Goal: Task Accomplishment & Management: Complete application form

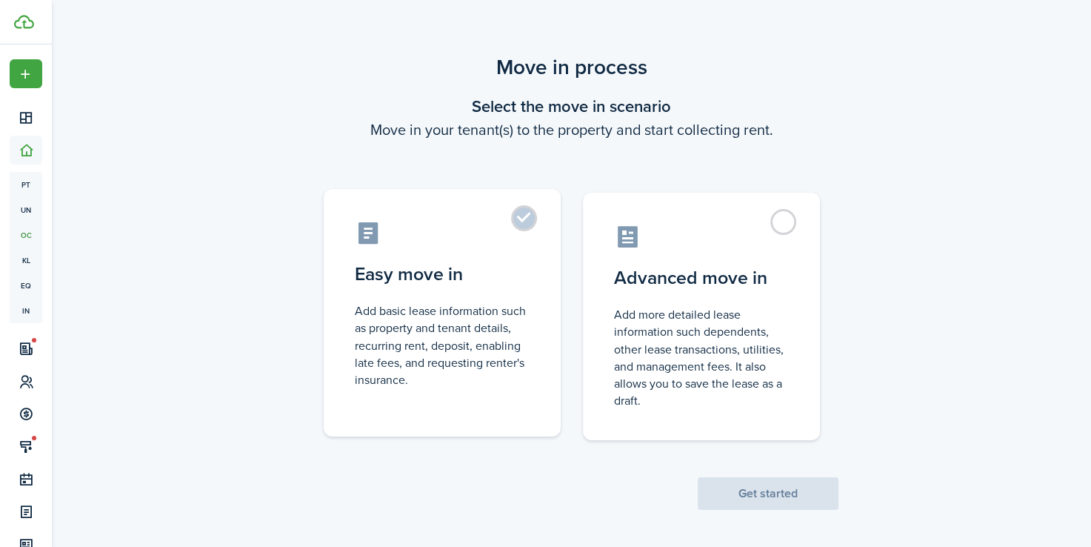
click at [533, 223] on label "Easy move in Add basic lease information such as property and tenant details, r…" at bounding box center [442, 312] width 237 height 247
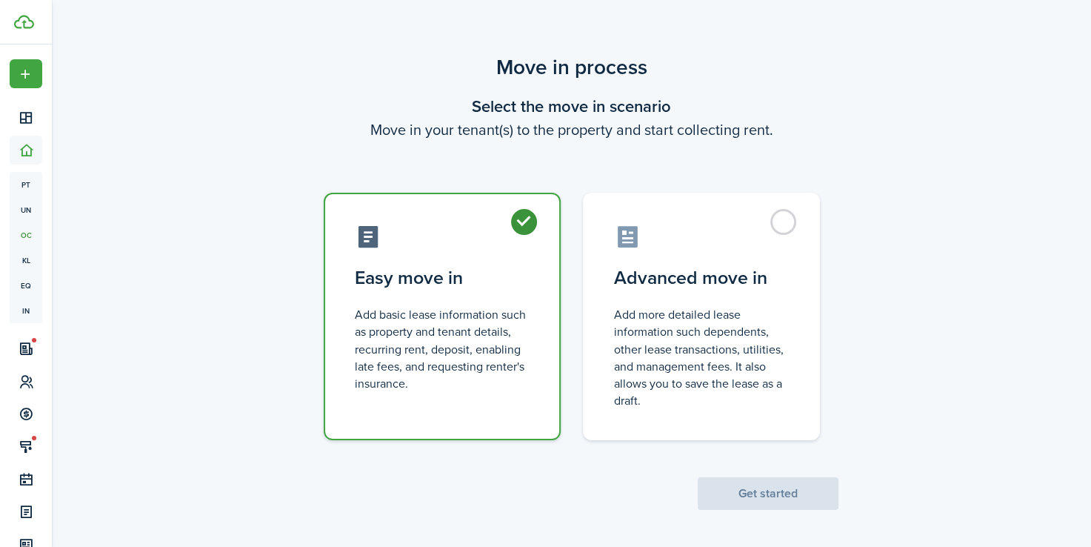
radio input "true"
click at [805, 495] on button "Get started" at bounding box center [768, 493] width 141 height 33
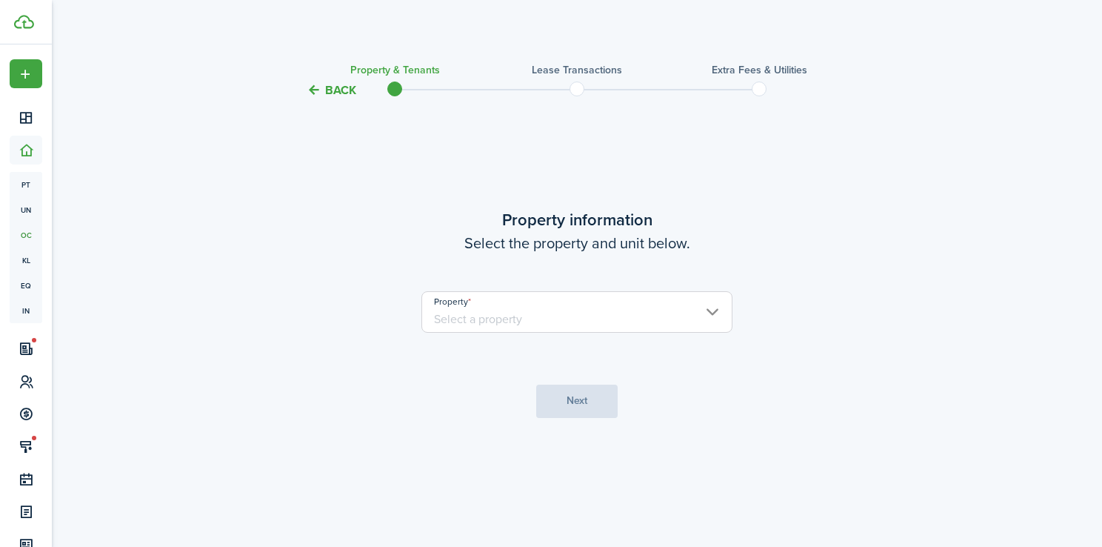
click at [687, 309] on input "Property" at bounding box center [576, 311] width 311 height 41
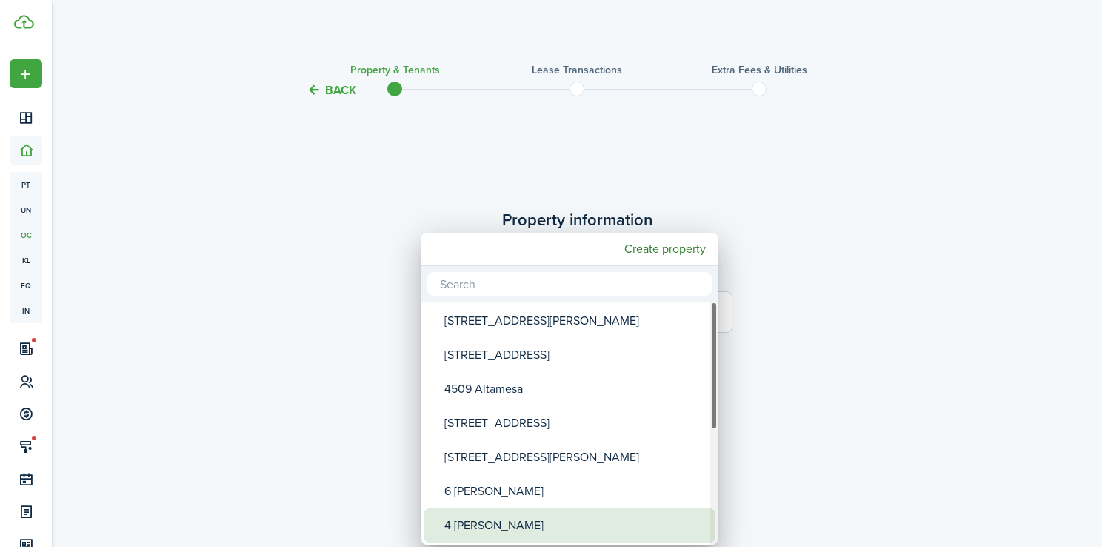
click at [621, 519] on div "4 [PERSON_NAME]" at bounding box center [575, 525] width 262 height 34
type input "4 [PERSON_NAME]"
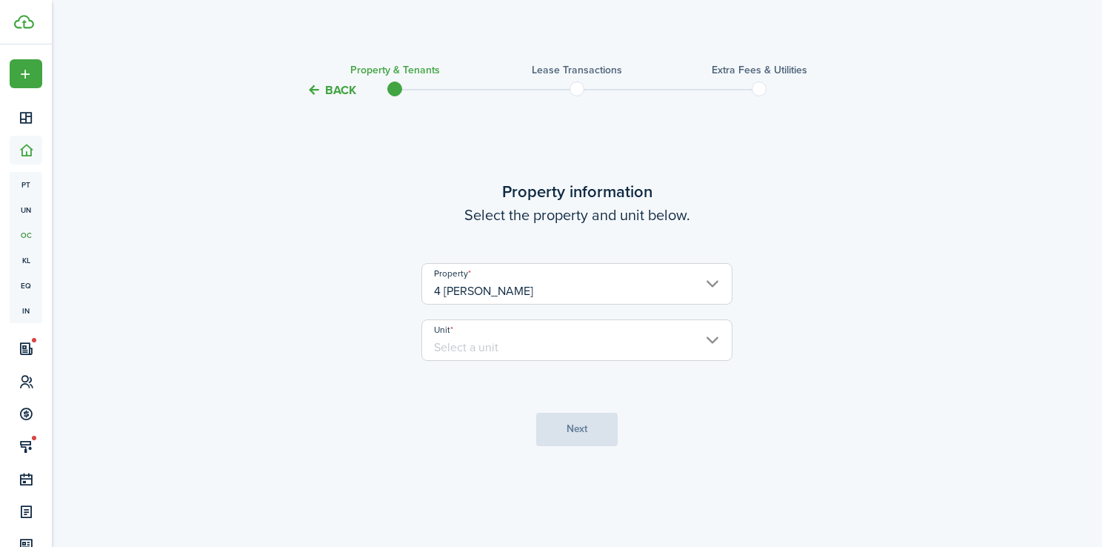
click at [635, 356] on input "Unit" at bounding box center [576, 339] width 311 height 41
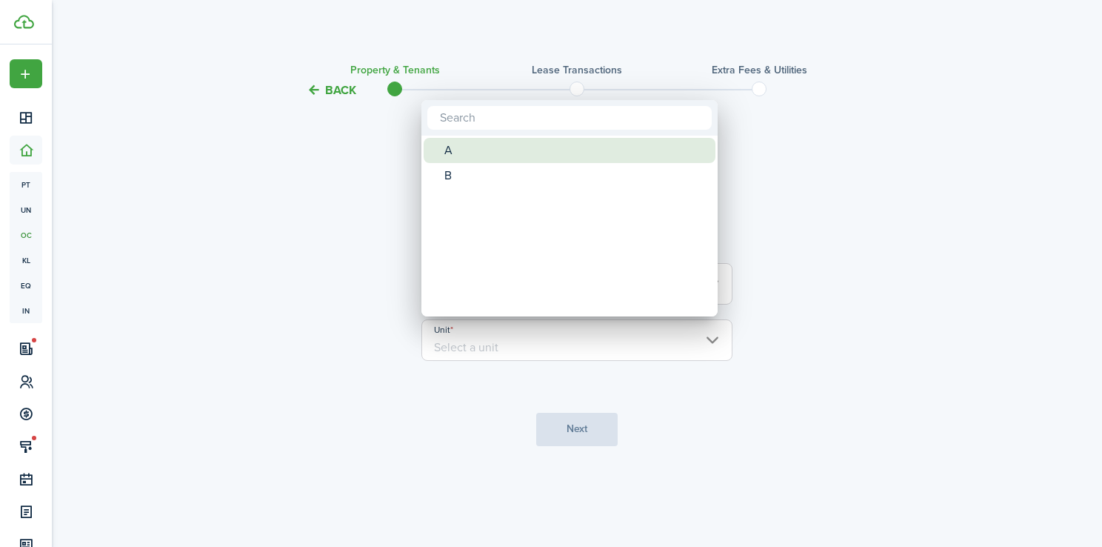
click at [445, 146] on div "A" at bounding box center [575, 150] width 262 height 25
type input "A"
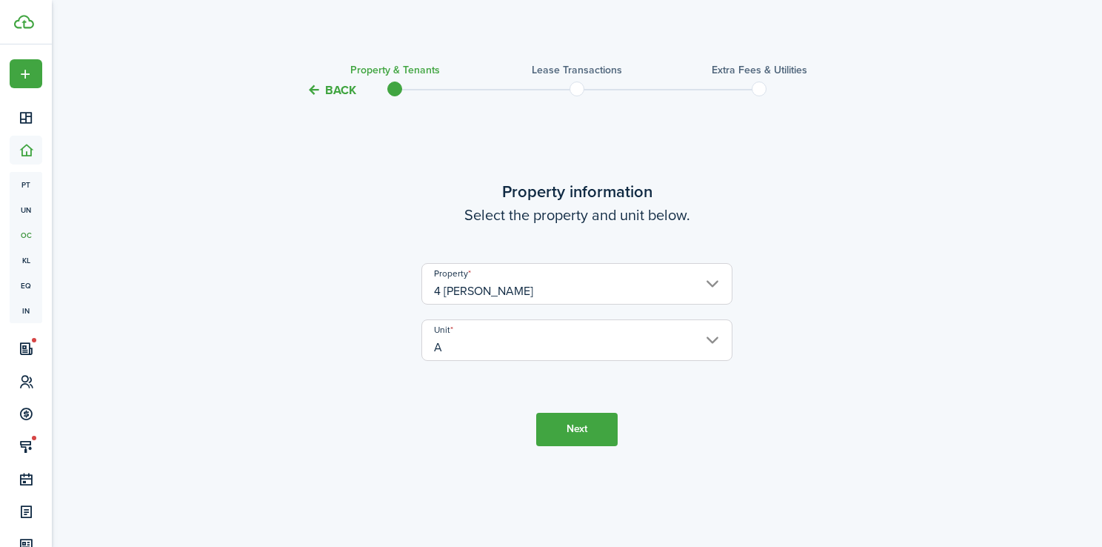
click at [578, 424] on button "Next" at bounding box center [576, 429] width 81 height 33
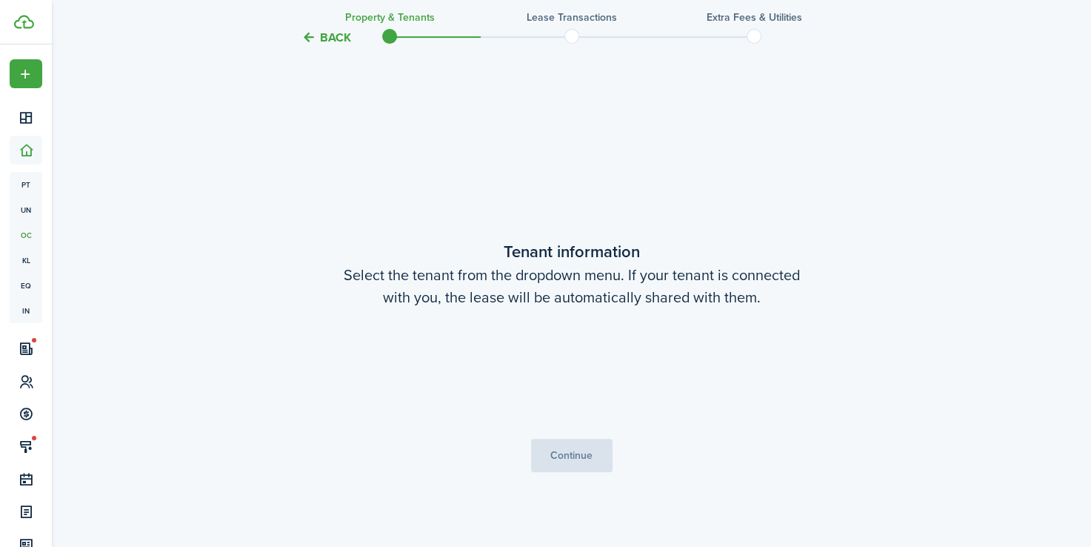
scroll to position [447, 0]
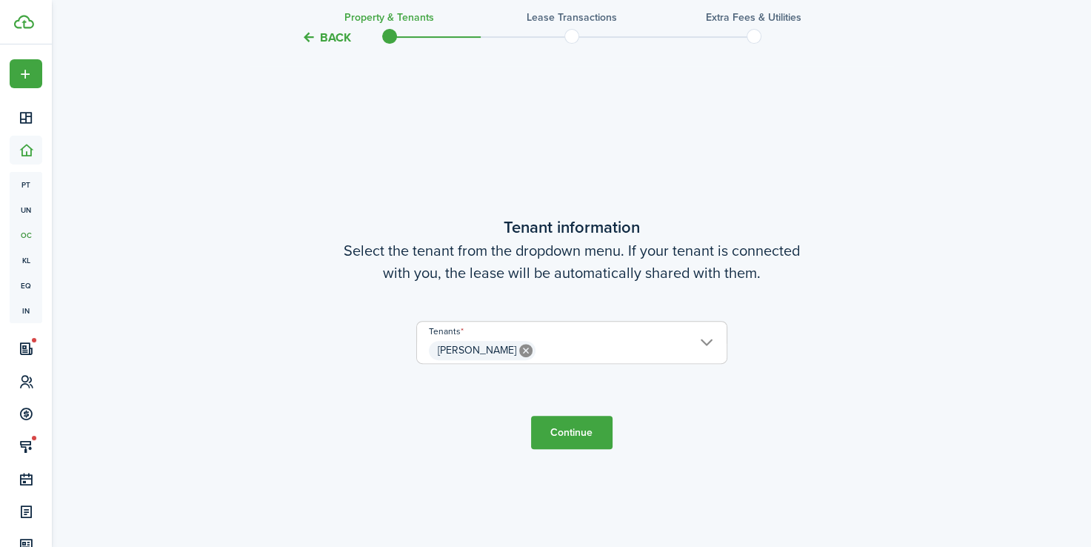
click at [581, 439] on button "Continue" at bounding box center [571, 432] width 81 height 33
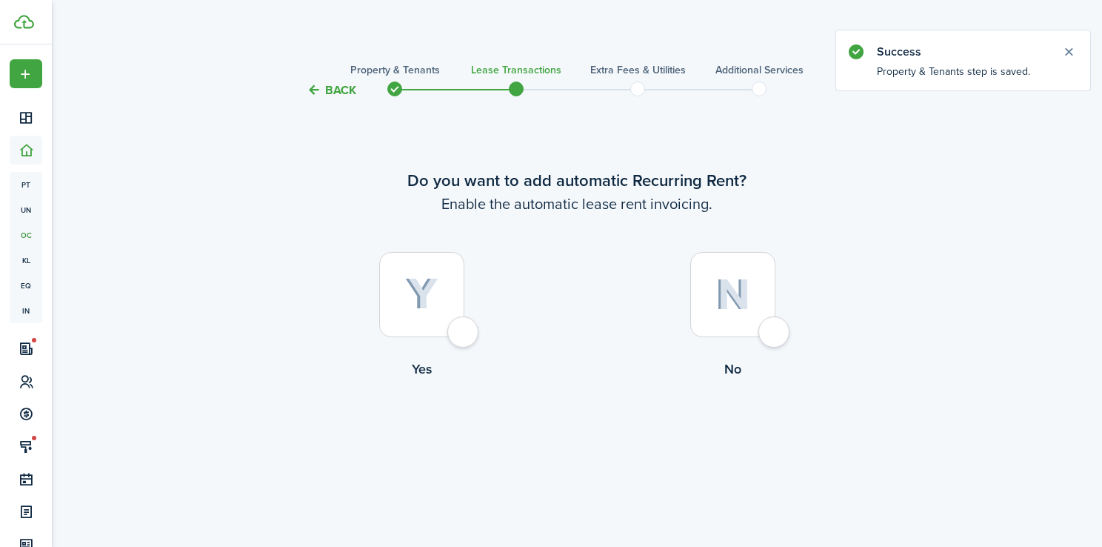
click at [775, 333] on div at bounding box center [732, 294] width 85 height 85
radio input "true"
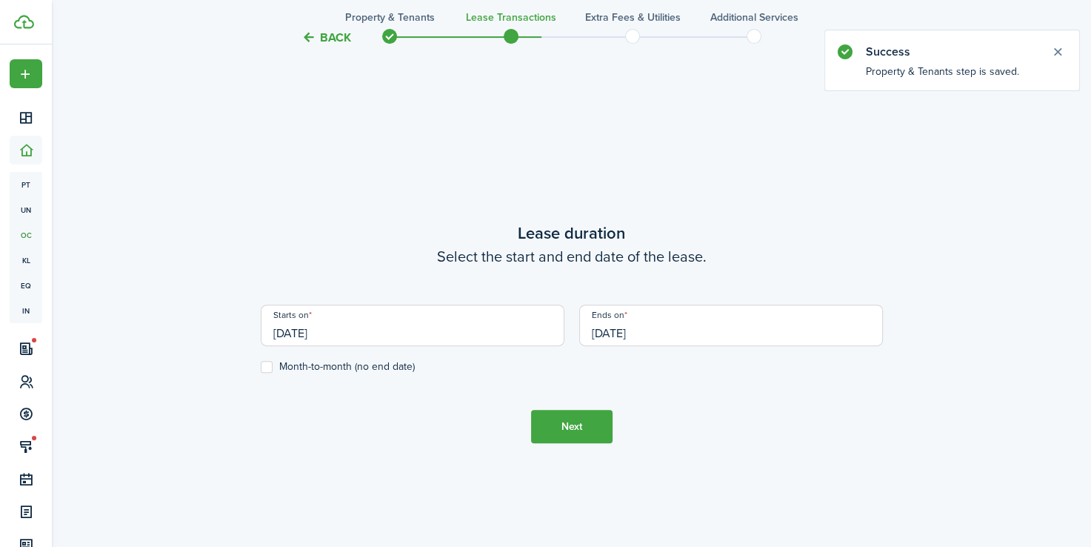
scroll to position [447, 0]
click at [362, 329] on input "[DATE]" at bounding box center [413, 324] width 304 height 41
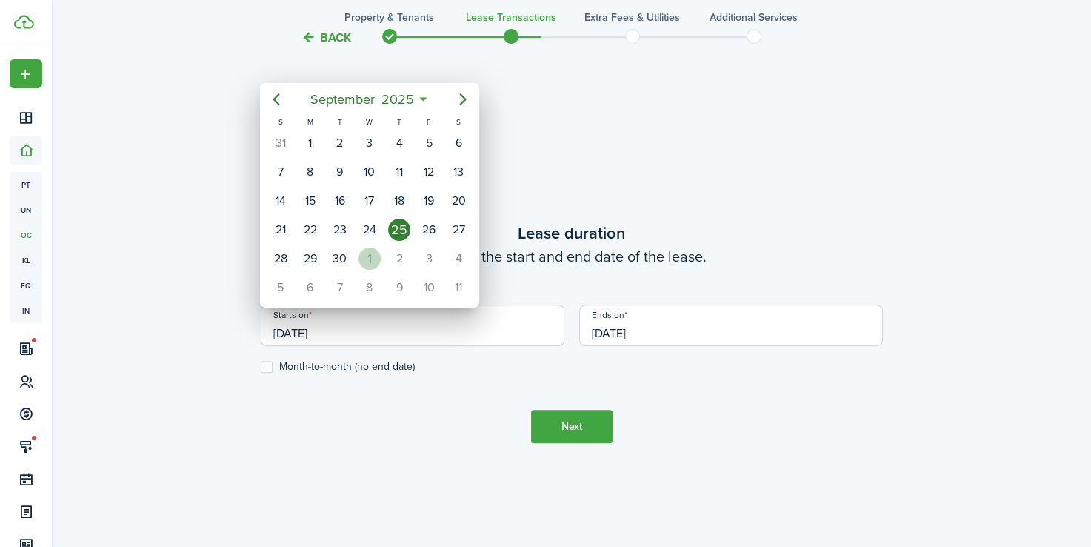
click at [364, 258] on div "1" at bounding box center [369, 258] width 22 height 22
type input "[DATE]"
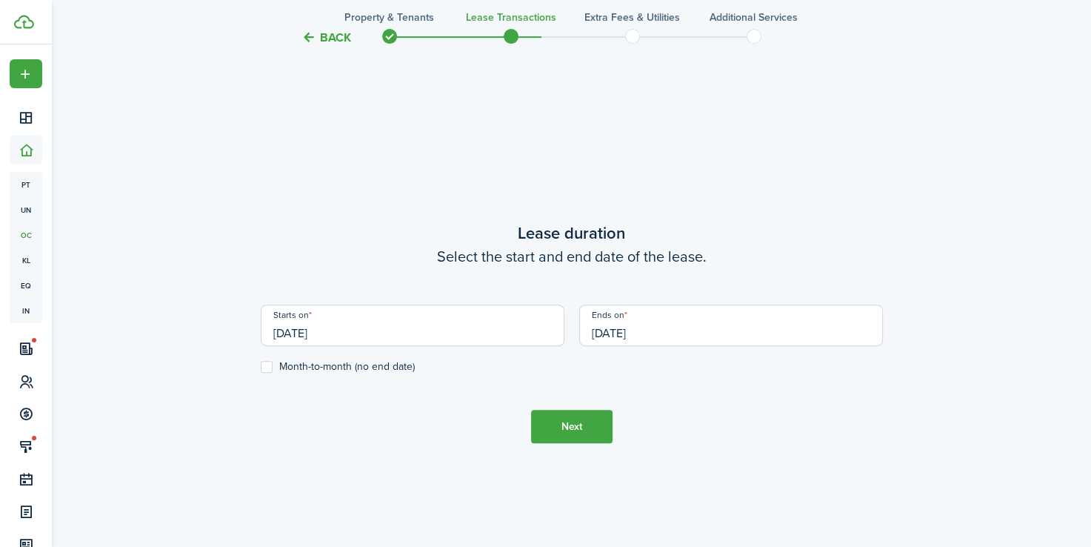
scroll to position [0, 0]
click at [674, 328] on input "[DATE]" at bounding box center [731, 324] width 304 height 41
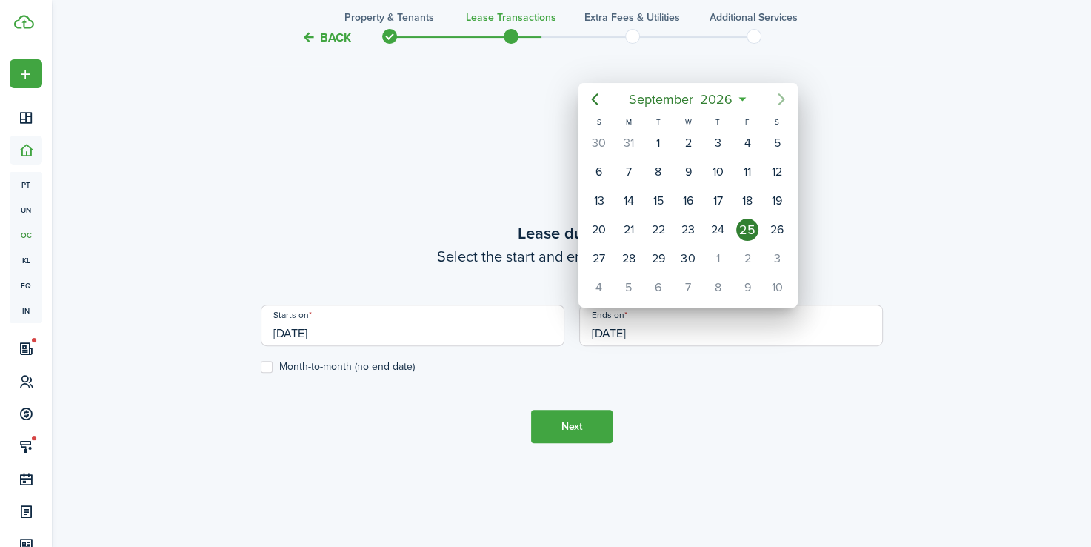
click at [784, 100] on icon "Next page" at bounding box center [781, 99] width 7 height 12
click at [777, 253] on div "31" at bounding box center [777, 258] width 22 height 22
type input "[DATE]"
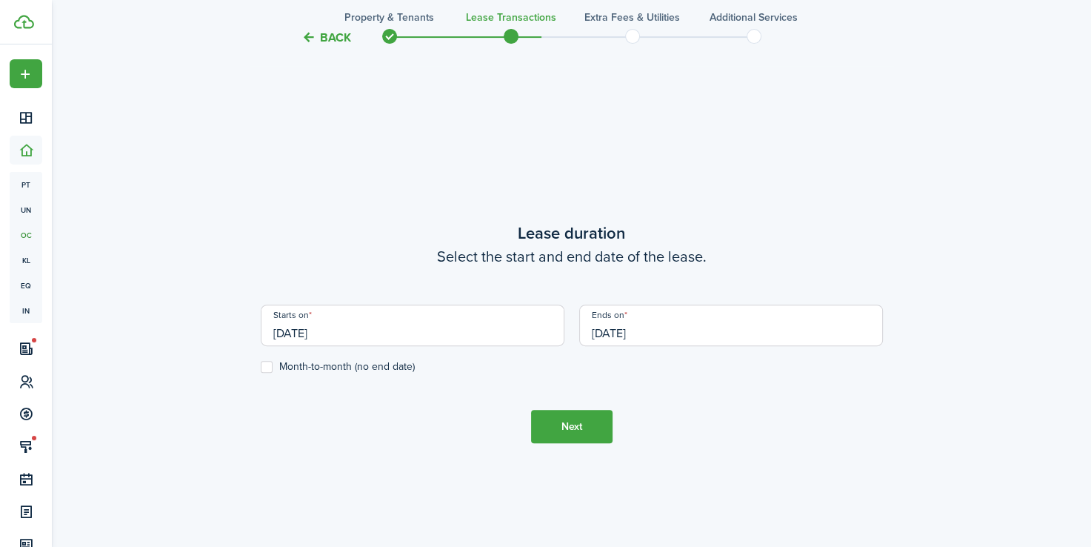
click at [590, 436] on button "Next" at bounding box center [571, 426] width 81 height 33
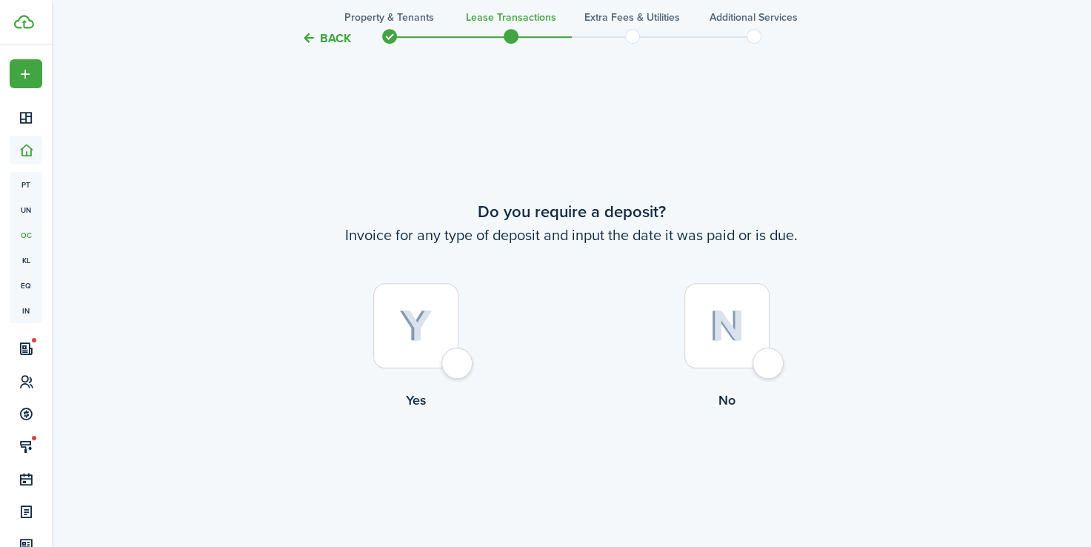
scroll to position [995, 0]
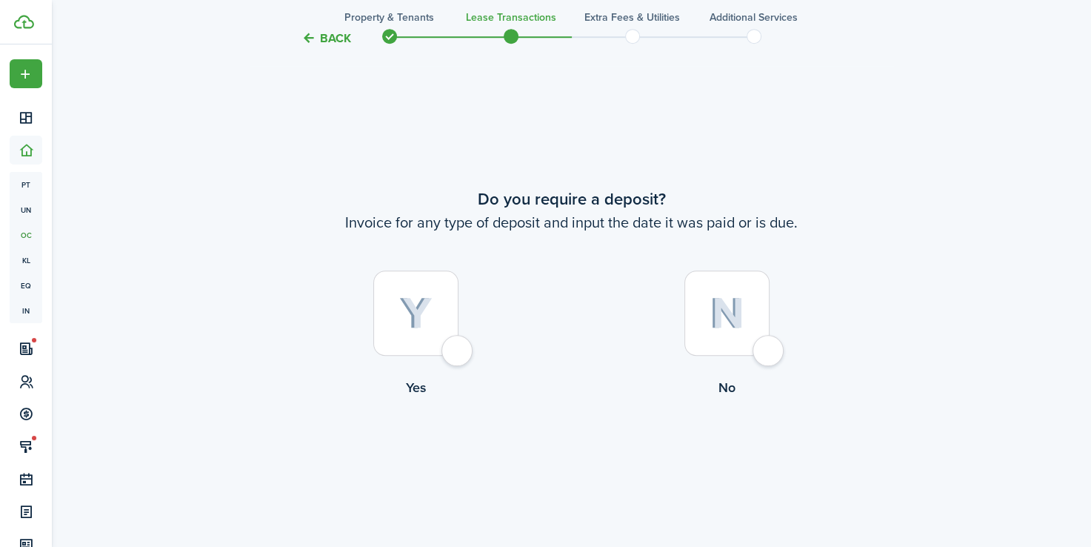
click at [458, 345] on div at bounding box center [415, 312] width 85 height 85
radio input "true"
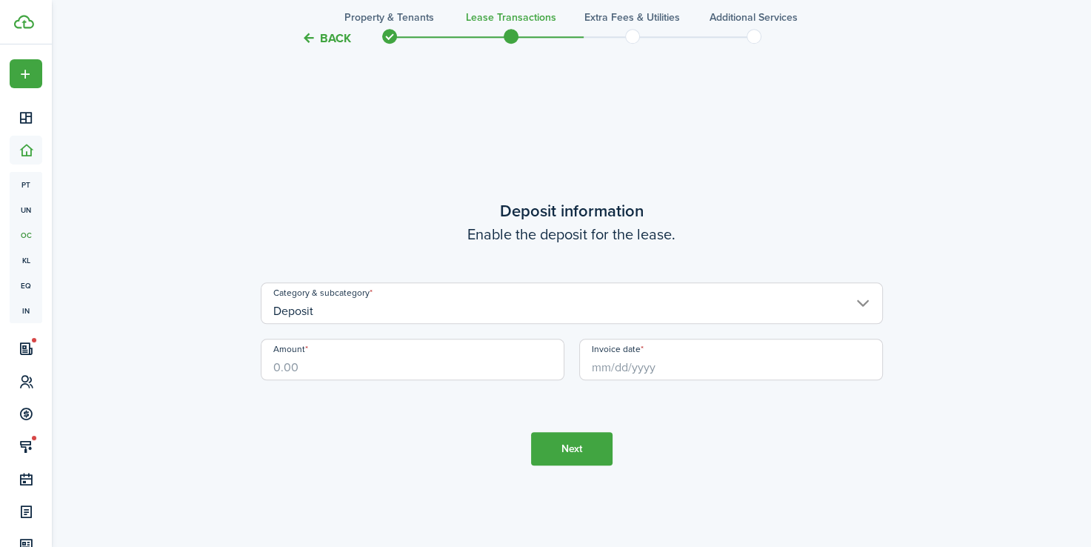
scroll to position [1541, 0]
click at [469, 345] on input "Amount" at bounding box center [413, 358] width 304 height 41
click at [638, 358] on input "Invoice date" at bounding box center [731, 358] width 304 height 41
type input "$800.00"
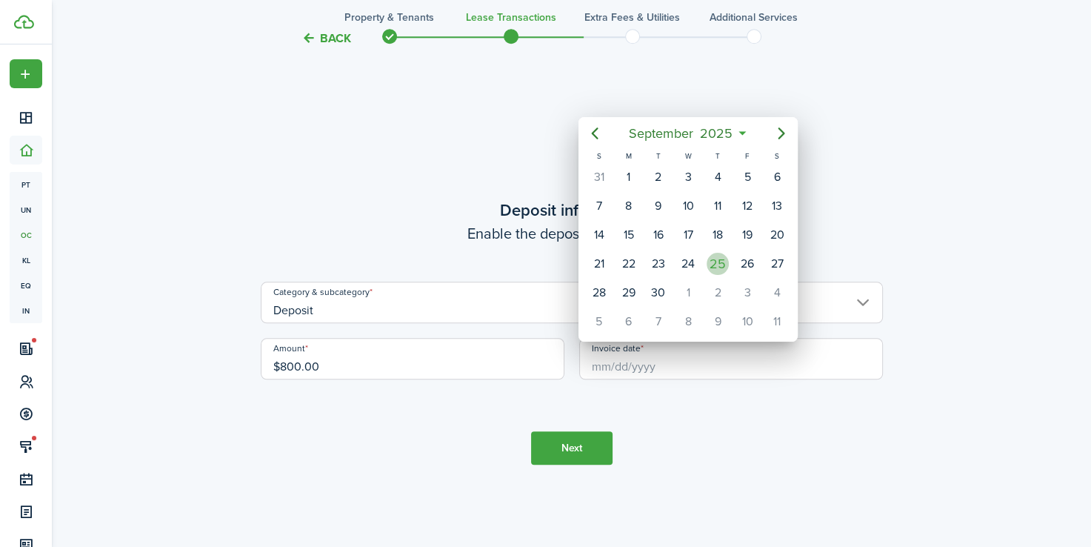
click at [711, 264] on div "25" at bounding box center [718, 264] width 22 height 22
type input "[DATE]"
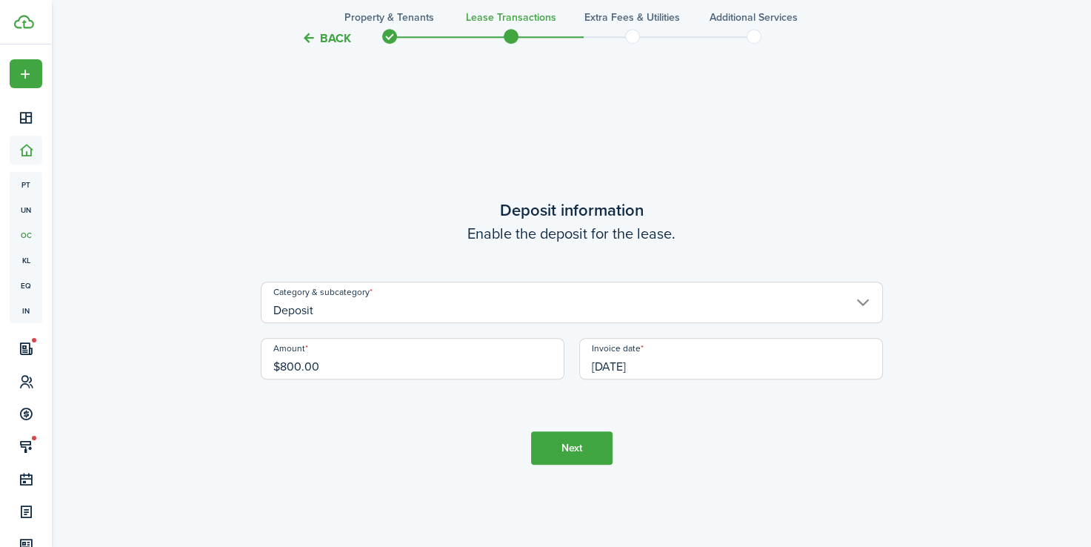
click at [592, 432] on button "Next" at bounding box center [571, 447] width 81 height 33
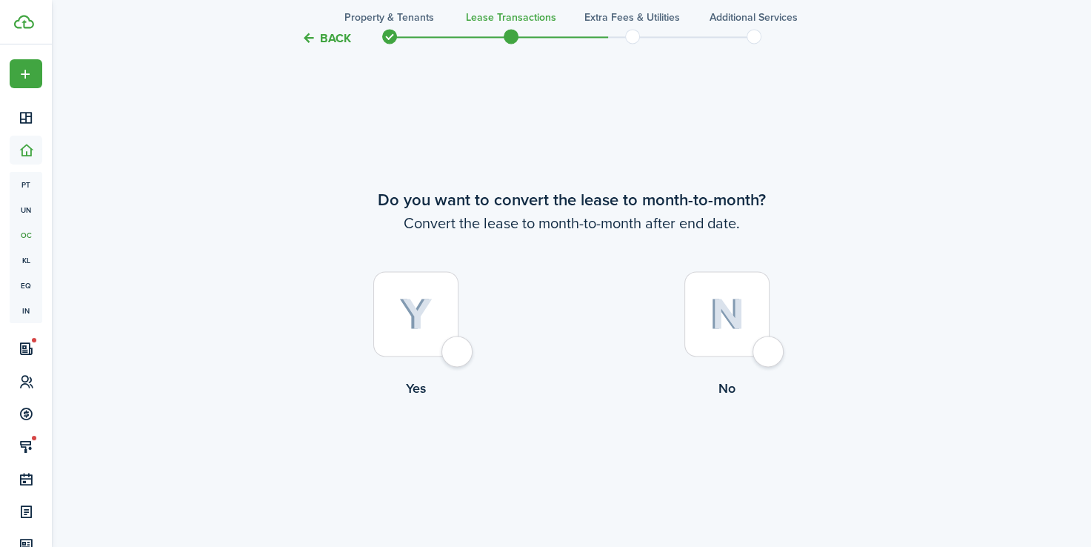
scroll to position [2089, 0]
click at [755, 347] on div at bounding box center [726, 312] width 85 height 85
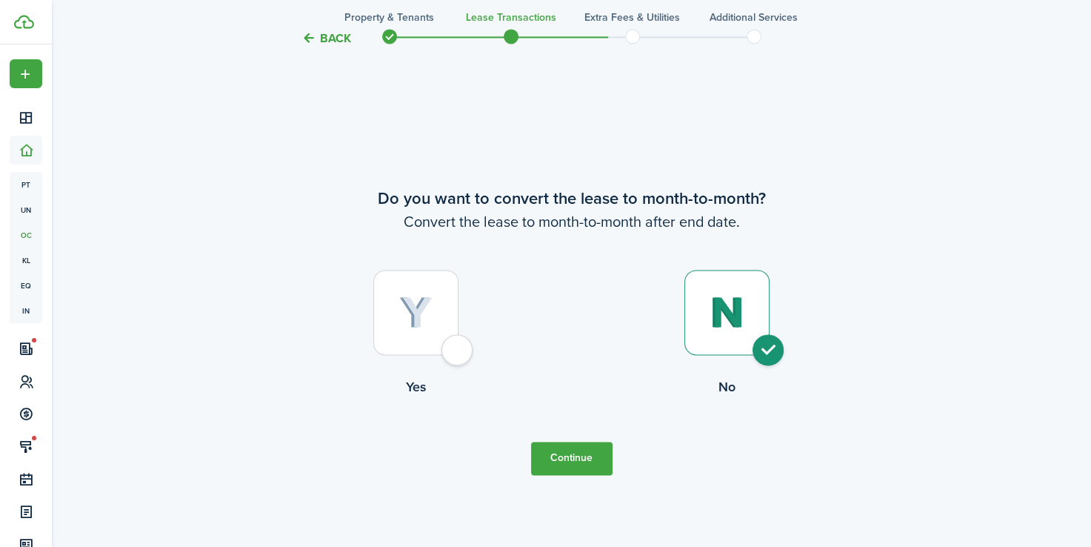
radio input "true"
click at [579, 455] on button "Continue" at bounding box center [571, 457] width 81 height 33
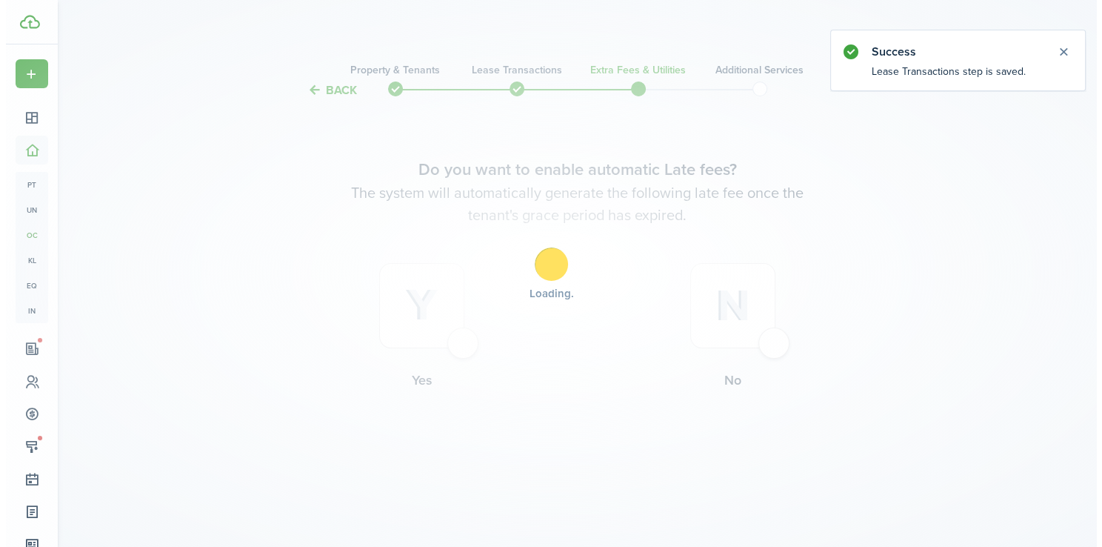
scroll to position [0, 0]
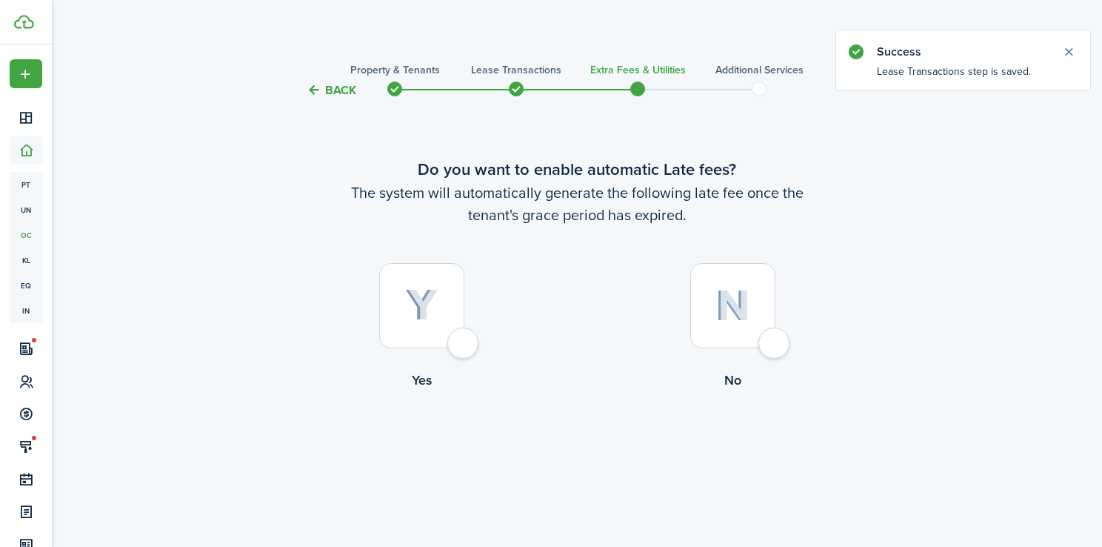
click at [775, 344] on div at bounding box center [732, 305] width 85 height 85
radio input "true"
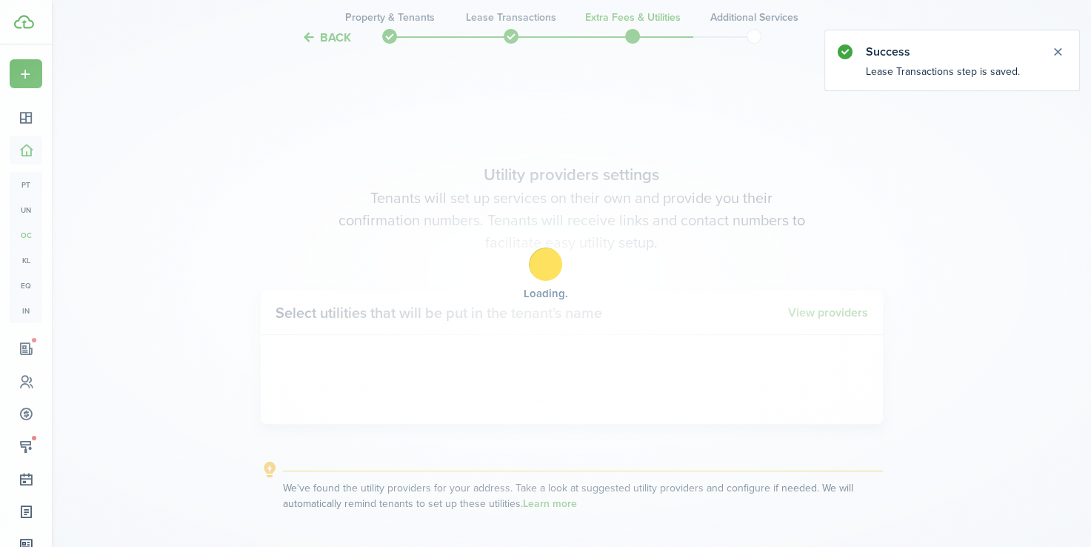
scroll to position [447, 0]
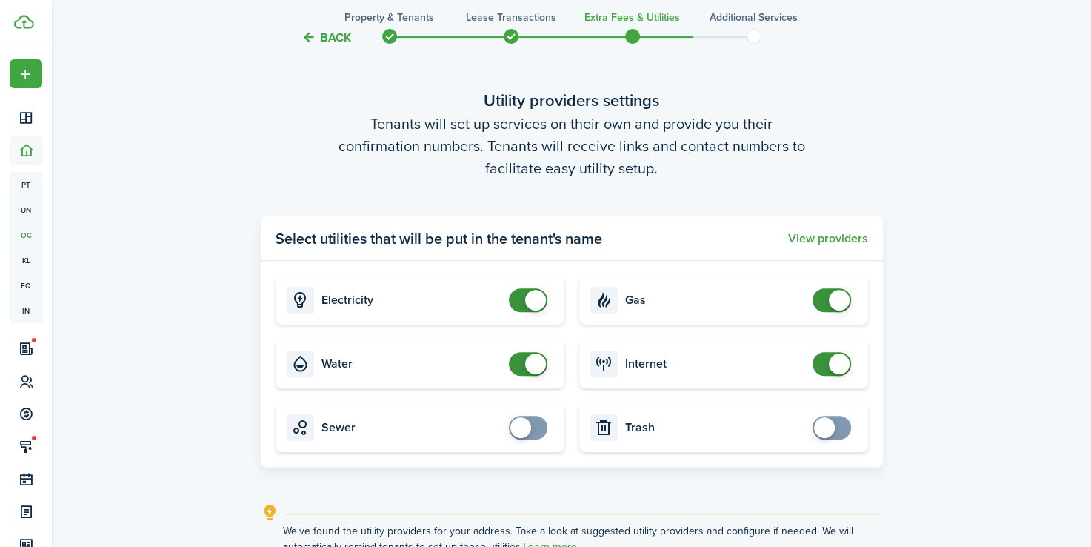
checkbox input "false"
click at [525, 360] on span at bounding box center [535, 363] width 21 height 21
checkbox input "true"
click at [830, 427] on span at bounding box center [824, 427] width 21 height 21
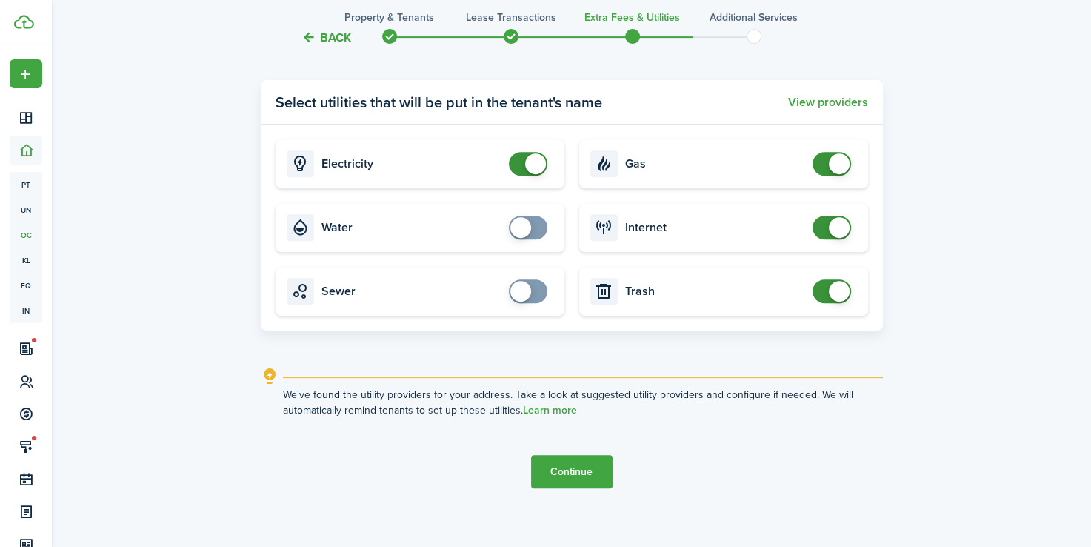
scroll to position [595, 0]
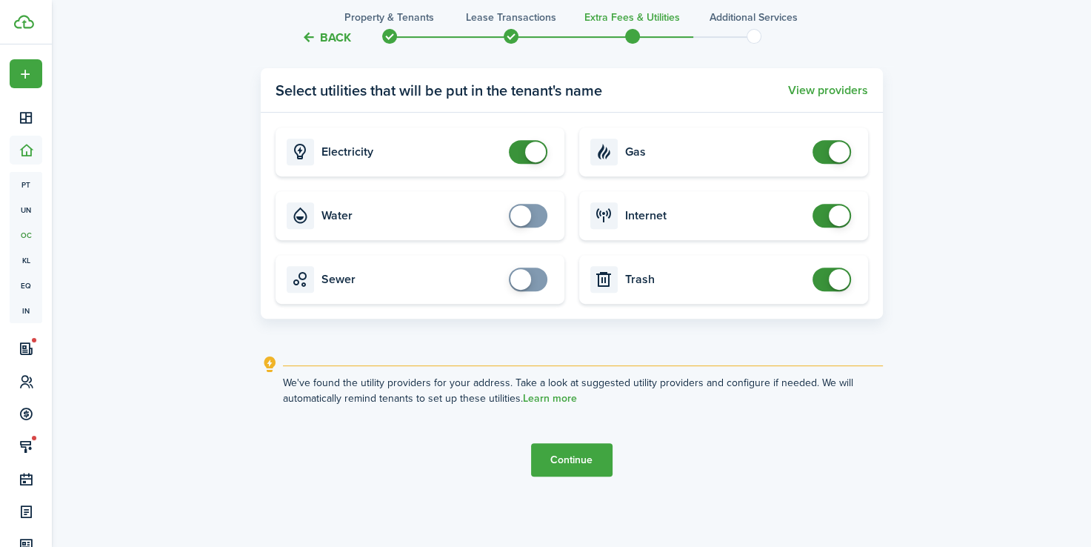
click at [579, 451] on button "Continue" at bounding box center [571, 459] width 81 height 33
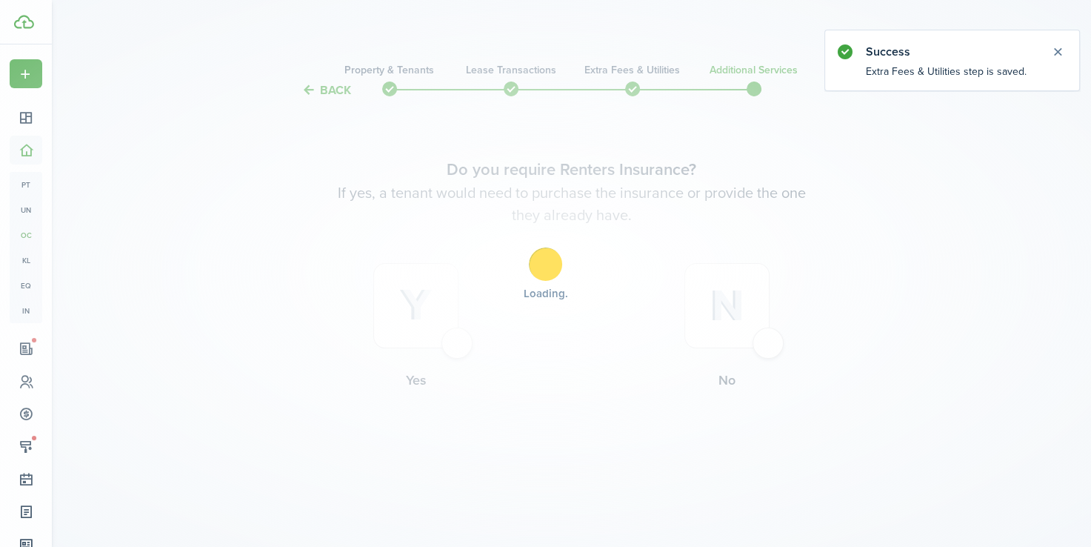
scroll to position [0, 0]
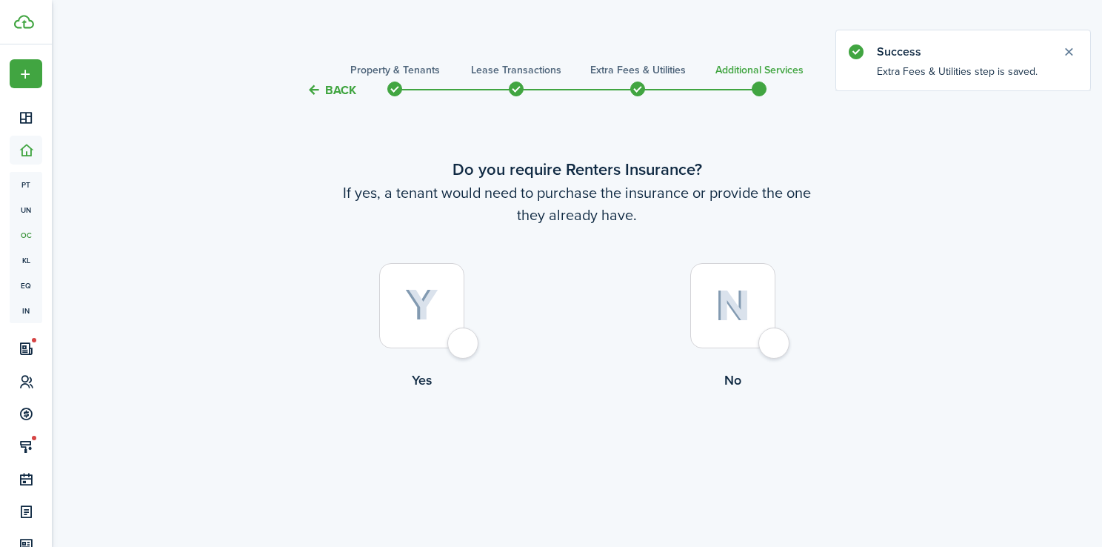
click at [775, 347] on div at bounding box center [732, 305] width 85 height 85
radio input "true"
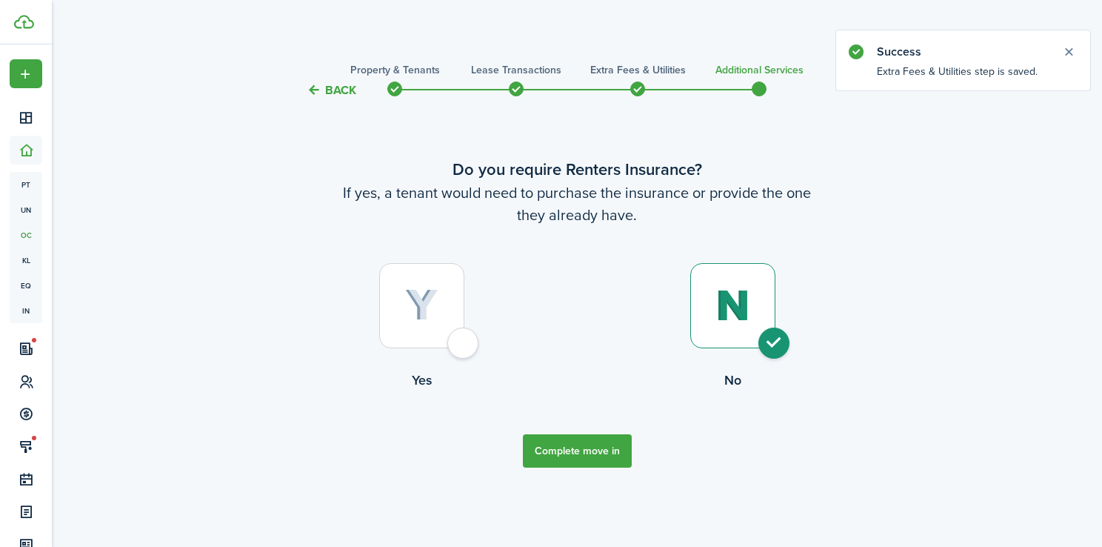
click at [577, 455] on button "Complete move in" at bounding box center [577, 450] width 109 height 33
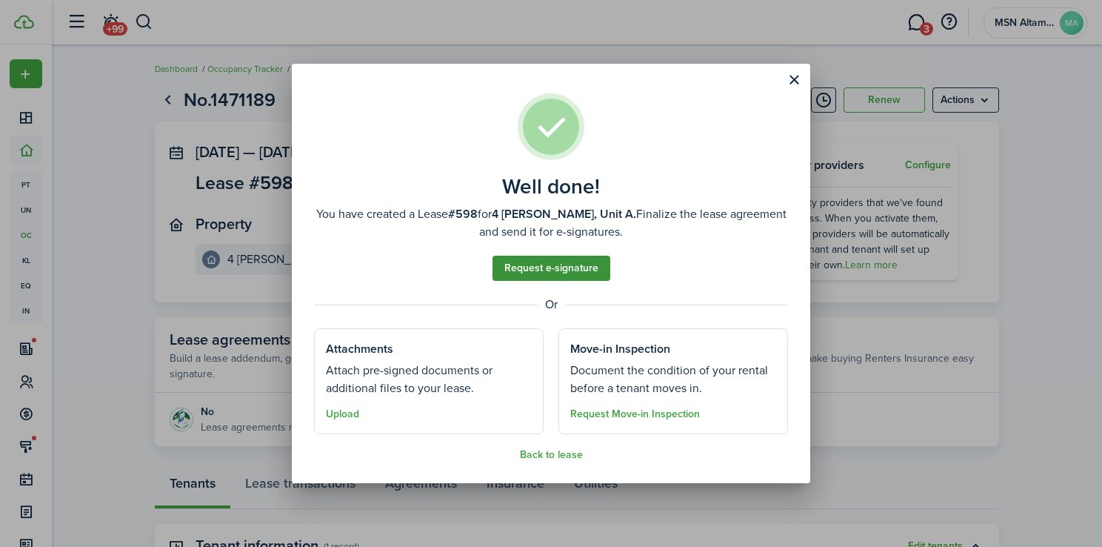
click at [574, 270] on link "Request e-signature" at bounding box center [552, 268] width 118 height 25
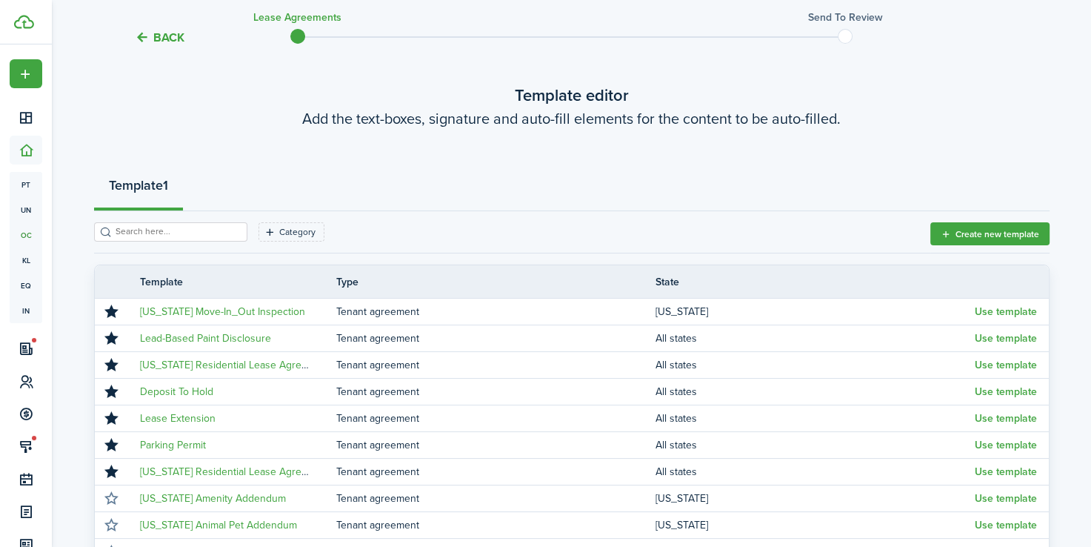
scroll to position [77, 0]
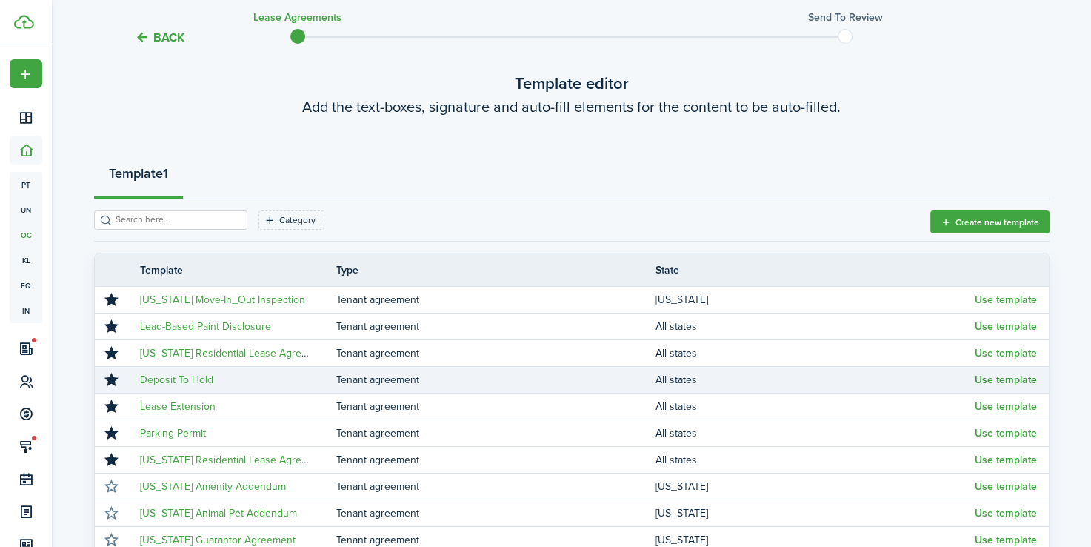
click at [1009, 377] on button "Use template" at bounding box center [1006, 380] width 62 height 12
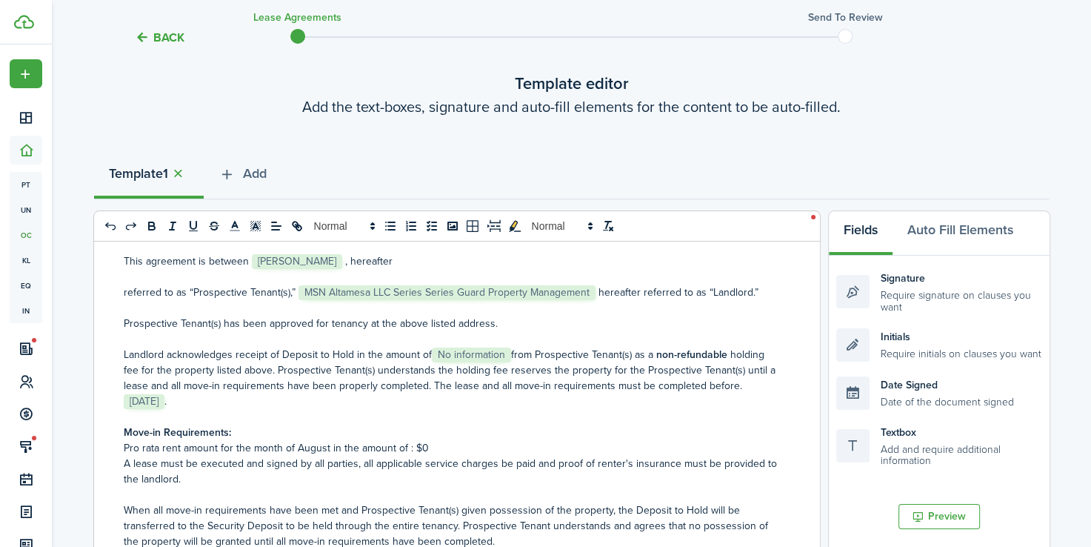
scroll to position [133, 0]
click at [468, 355] on span "No information" at bounding box center [471, 355] width 79 height 15
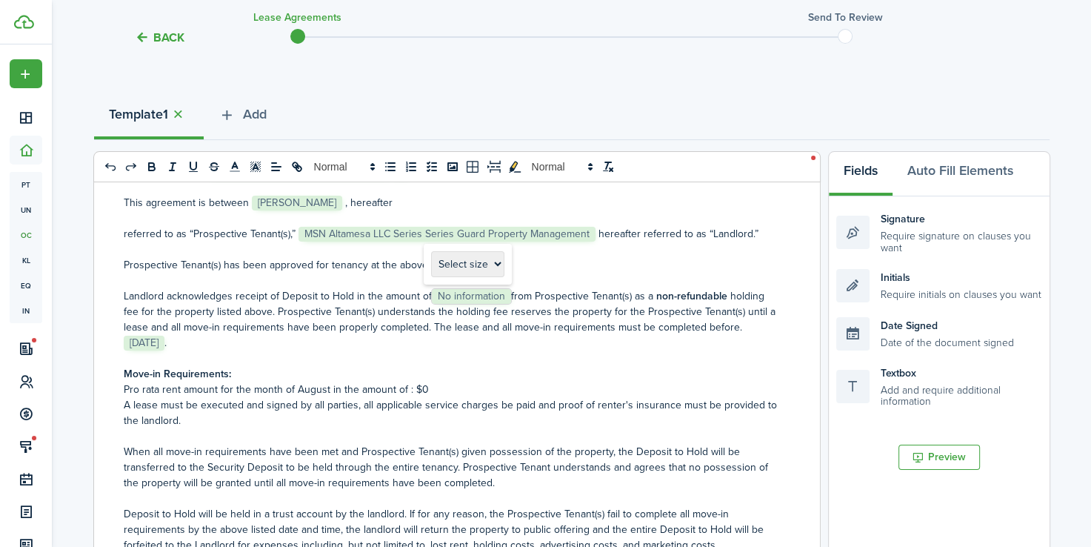
scroll to position [0, 0]
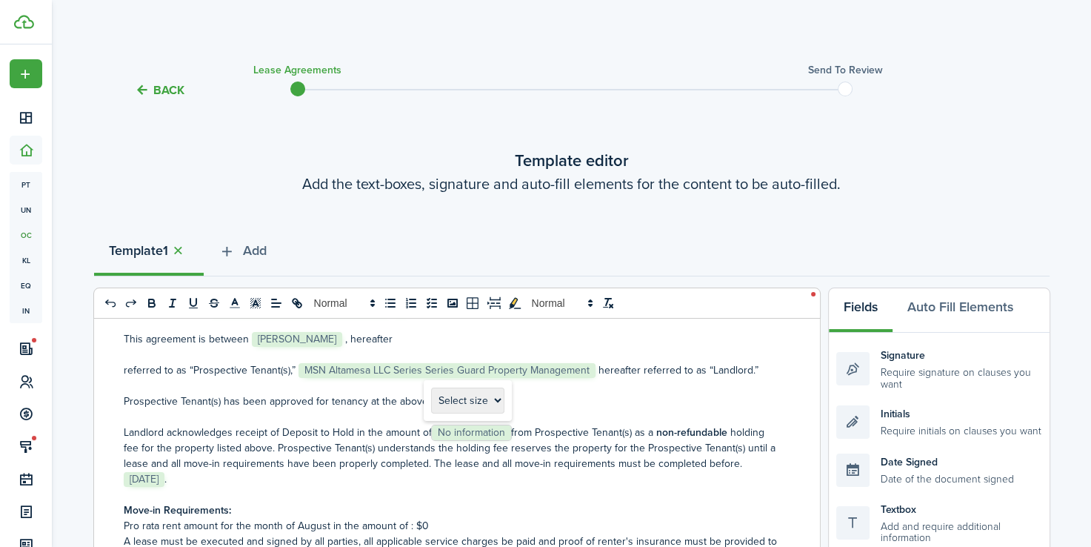
click at [491, 434] on span "No information" at bounding box center [471, 432] width 79 height 15
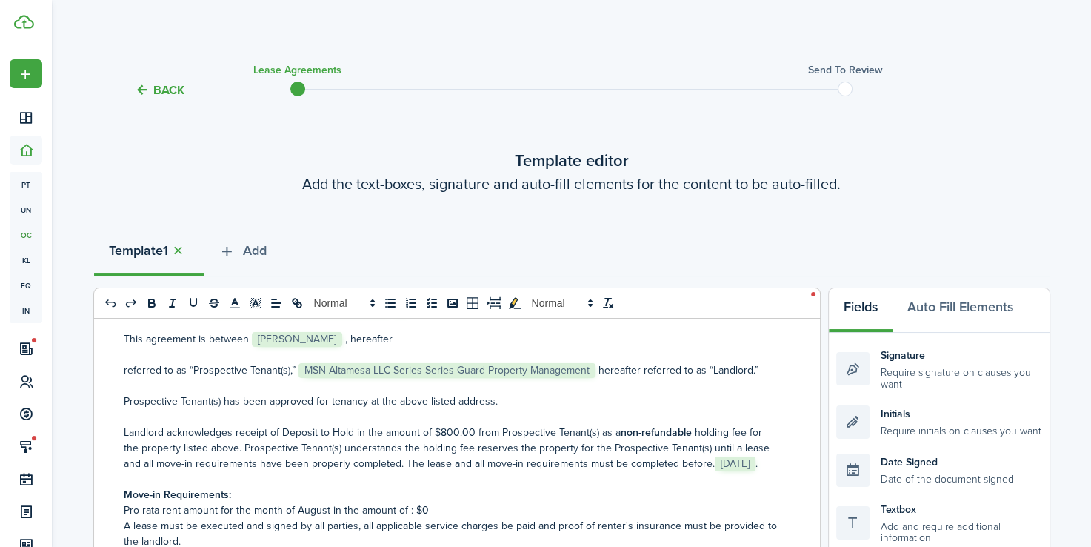
scroll to position [180, 0]
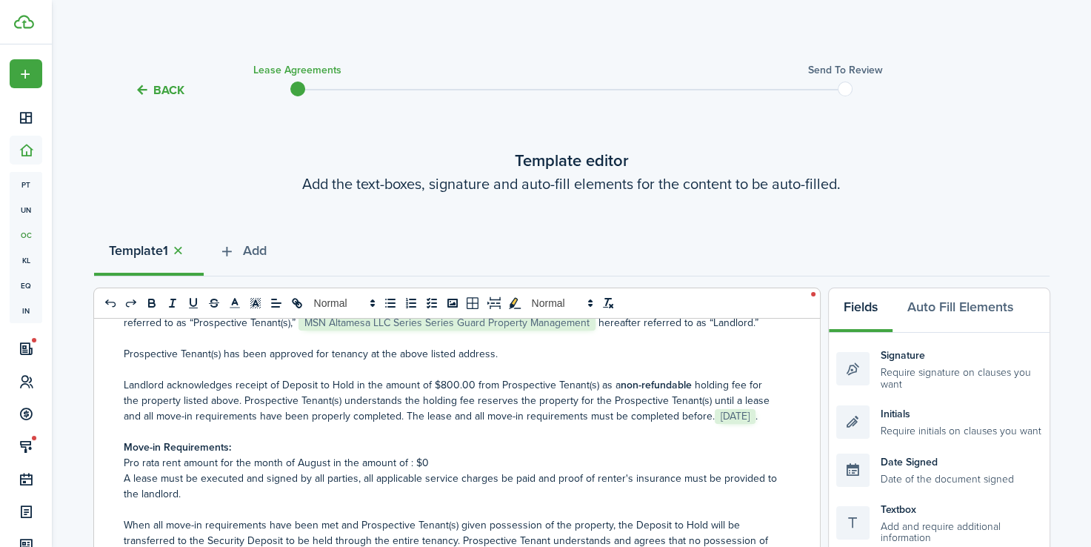
click at [326, 470] on p "Pro rata rent amount for the month of August in the amount of : $0" at bounding box center [451, 463] width 655 height 16
click at [453, 470] on p "Pro rata rent amount for the month of Ocotber in the amount of : $0" at bounding box center [451, 463] width 655 height 16
click at [460, 455] on p "Move-in Requirements:" at bounding box center [451, 447] width 655 height 16
click at [456, 470] on p "Pro rata rent amount for the month of October in the amount of : $545.00" at bounding box center [451, 463] width 655 height 16
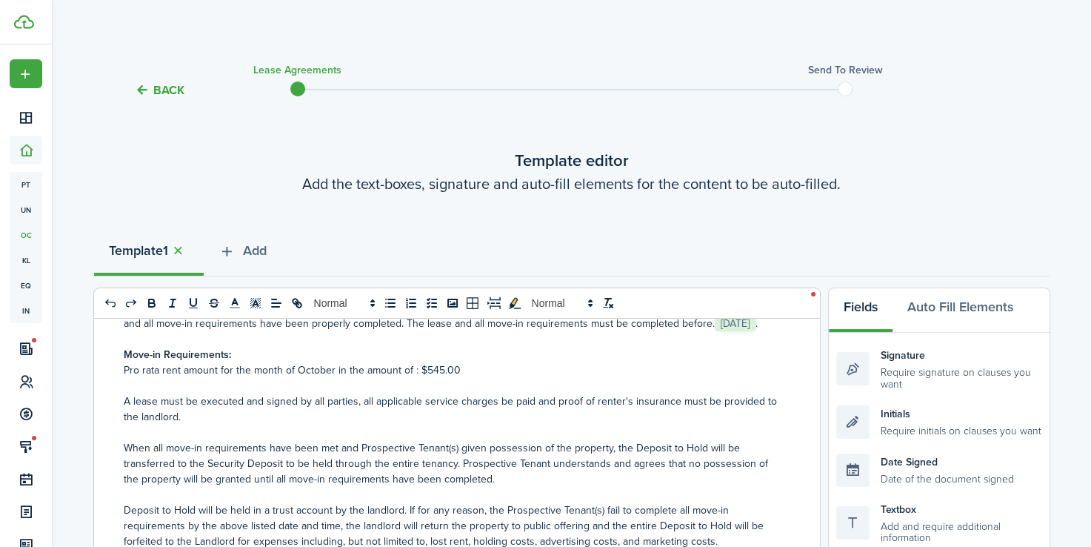
scroll to position [274, 0]
click at [155, 416] on p "A lease must be executed and signed by all parties, all applicable service char…" at bounding box center [451, 407] width 655 height 31
click at [332, 423] on p "A lease and all applicable documents must be executed and signed by all parties…" at bounding box center [451, 407] width 655 height 31
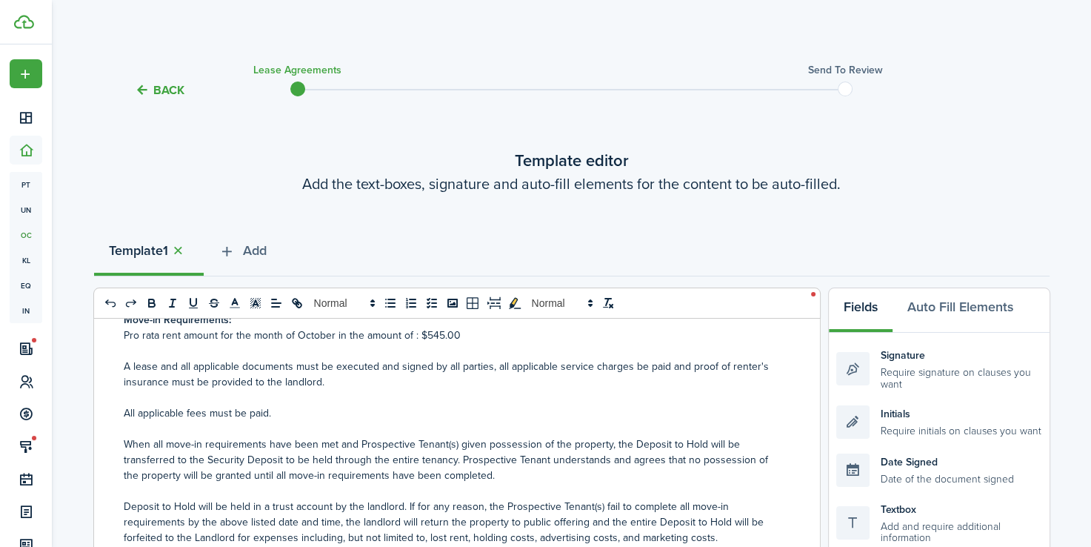
scroll to position [364, 0]
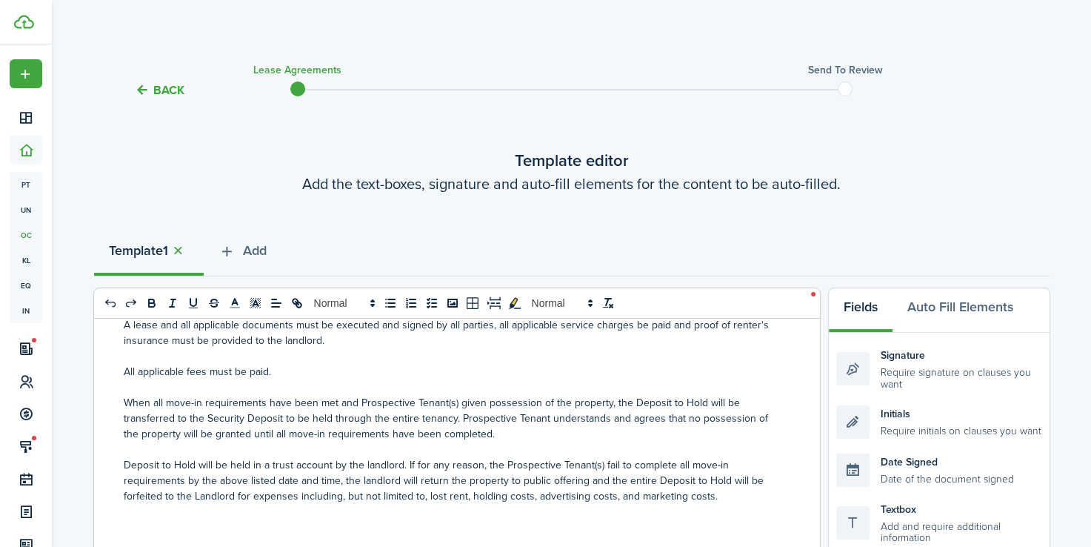
click at [561, 426] on p "When all move-in requirements have been met and Prospective Tenant(s) given pos…" at bounding box center [451, 418] width 655 height 47
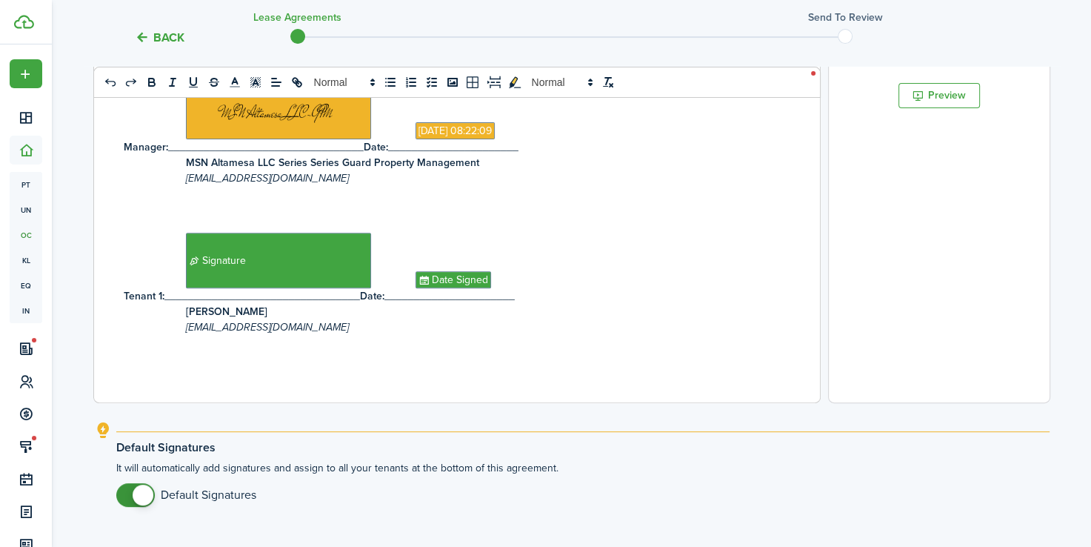
scroll to position [604, 0]
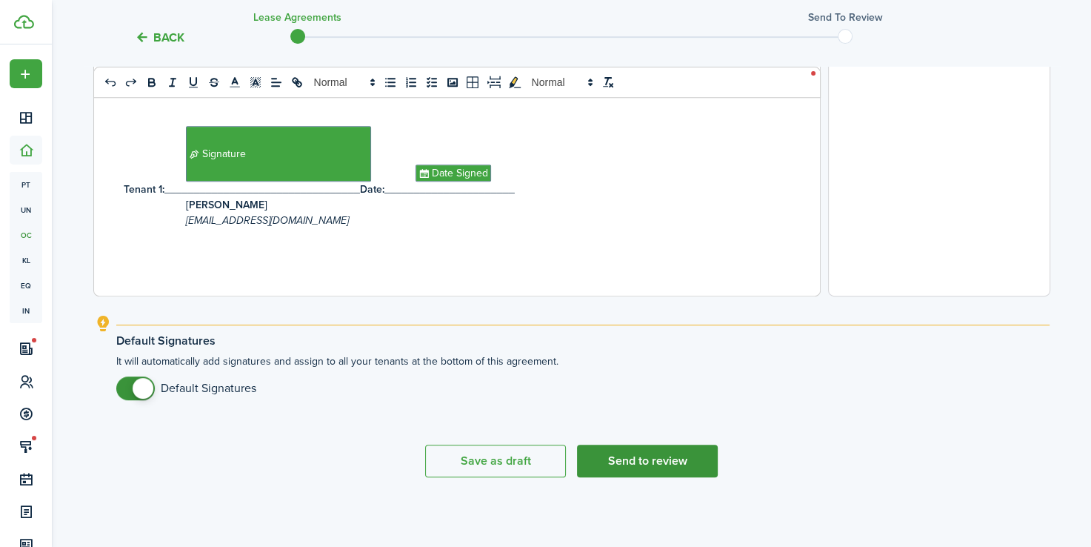
click at [625, 455] on button "Send to review" at bounding box center [647, 460] width 141 height 33
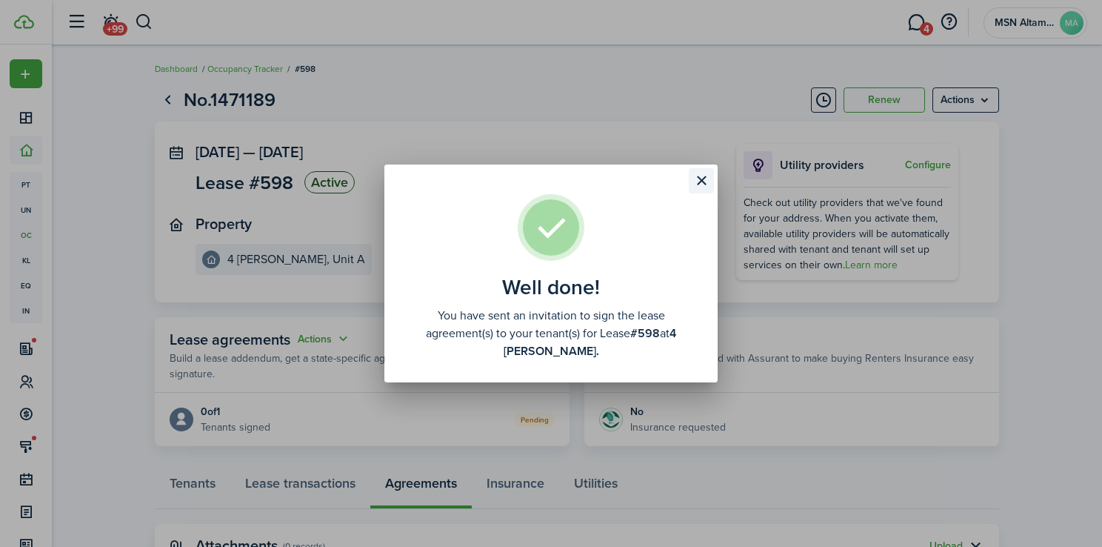
click at [706, 184] on button "Close modal" at bounding box center [701, 180] width 25 height 25
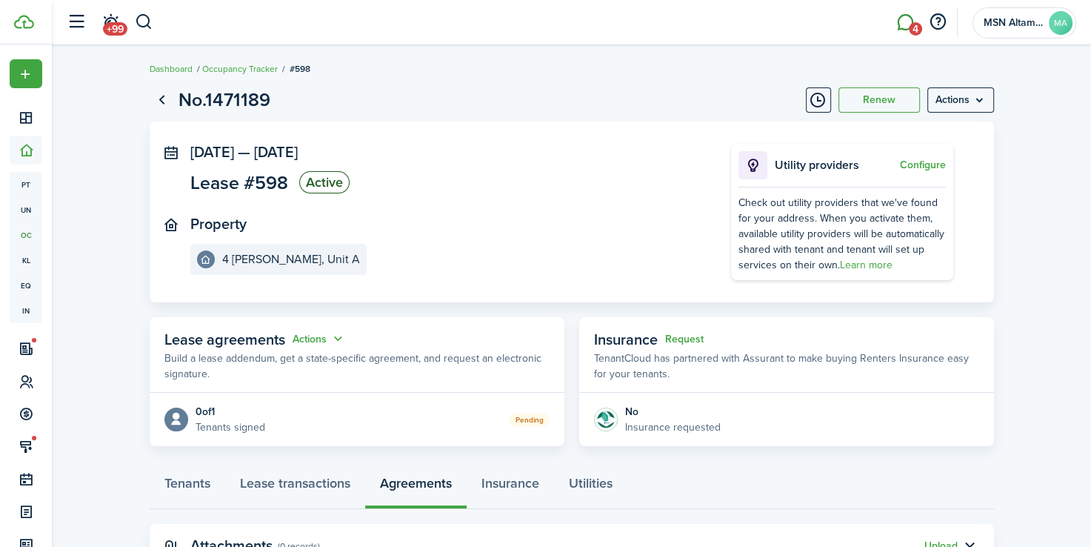
click at [912, 22] on span "4" at bounding box center [915, 28] width 13 height 13
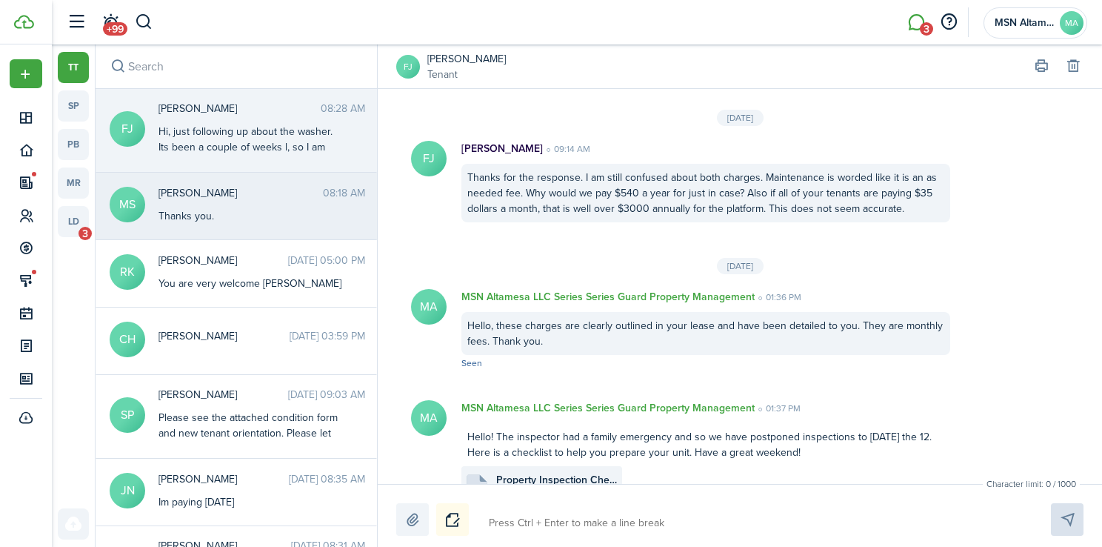
scroll to position [2317, 0]
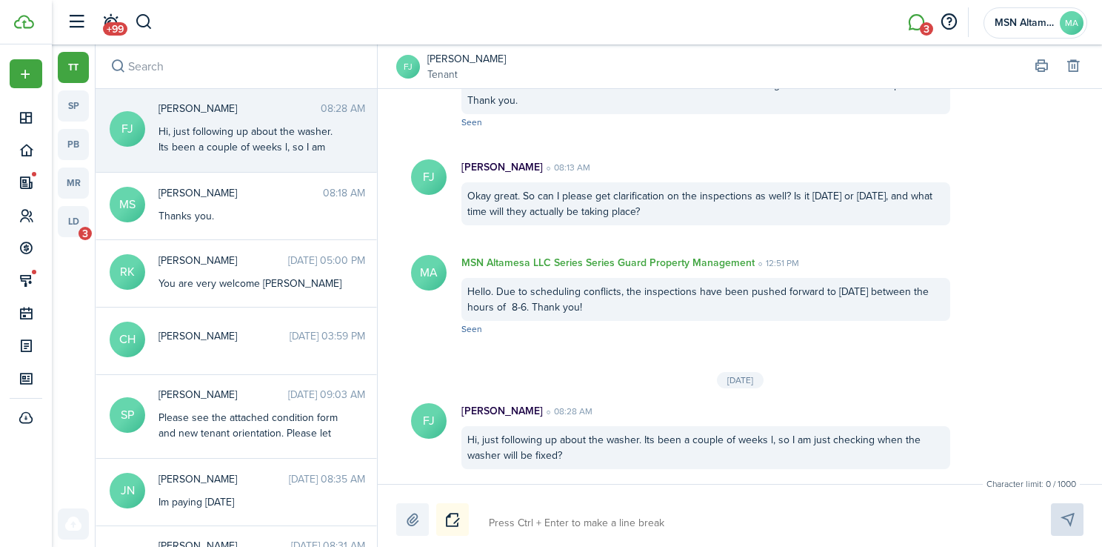
click at [560, 520] on textarea at bounding box center [753, 522] width 538 height 25
type textarea "W"
type textarea "We"
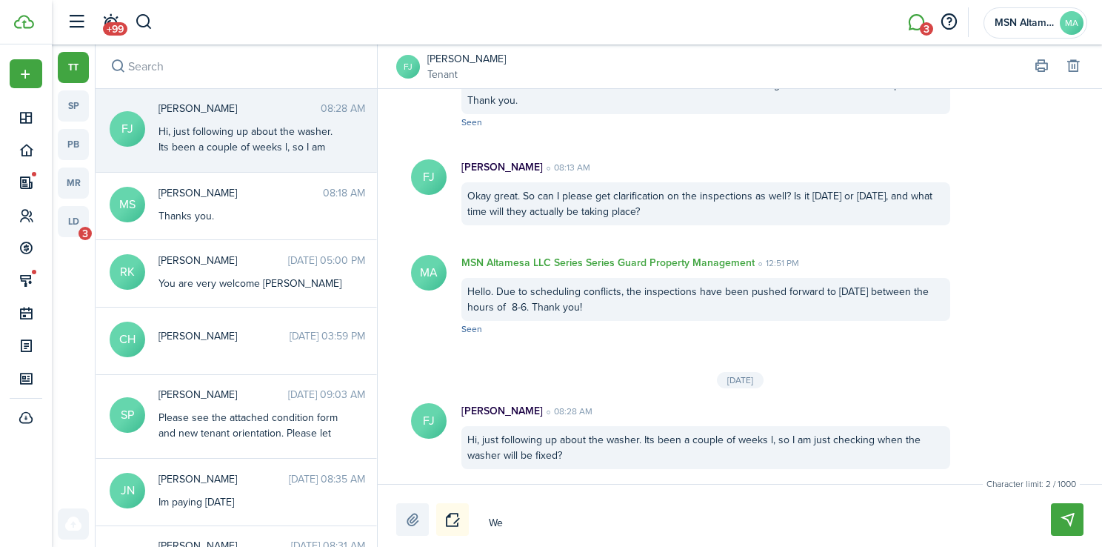
type textarea "We"
type textarea "We w"
type textarea "We wi"
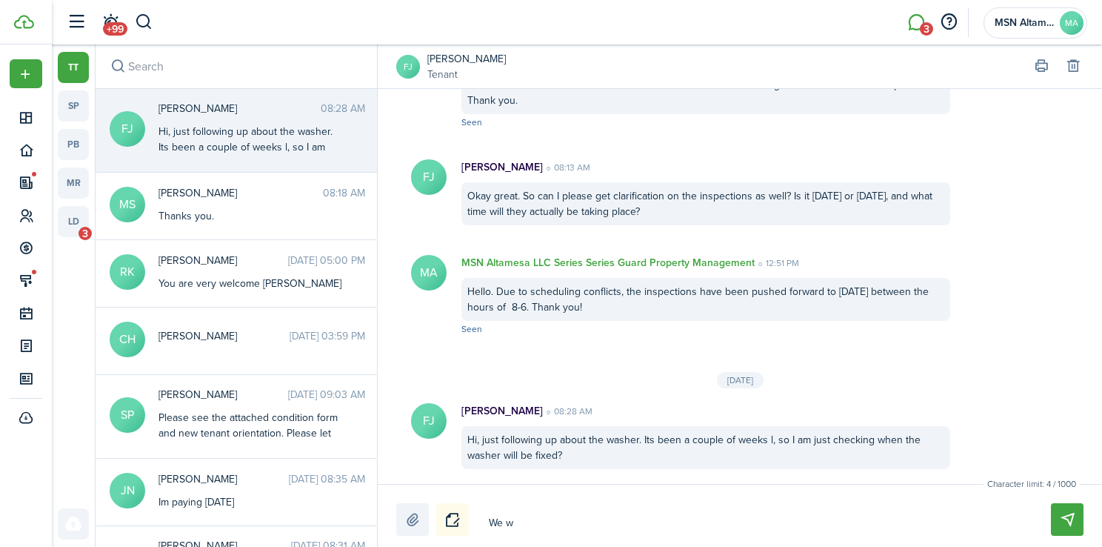
type textarea "We wi"
type textarea "We wil"
type textarea "We will"
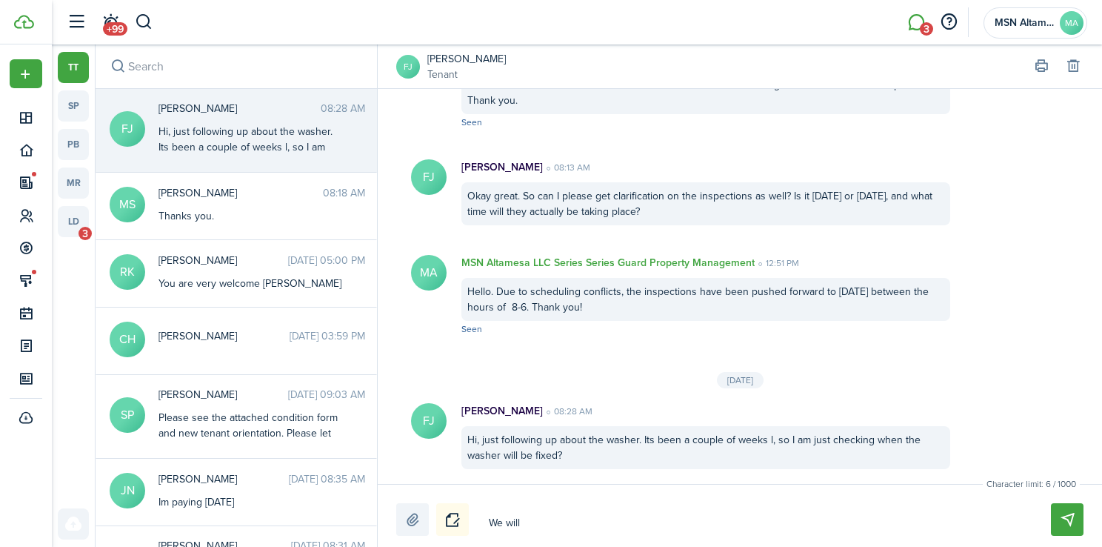
type textarea "We will"
type textarea "We will h"
type textarea "We will ha"
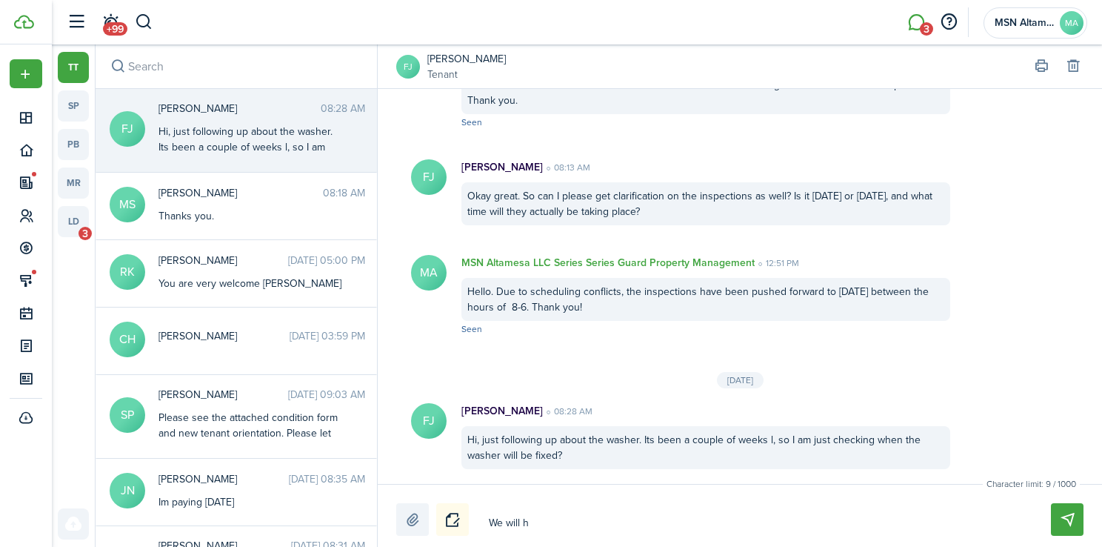
type textarea "We will ha"
type textarea "We will hav"
type textarea "We will have"
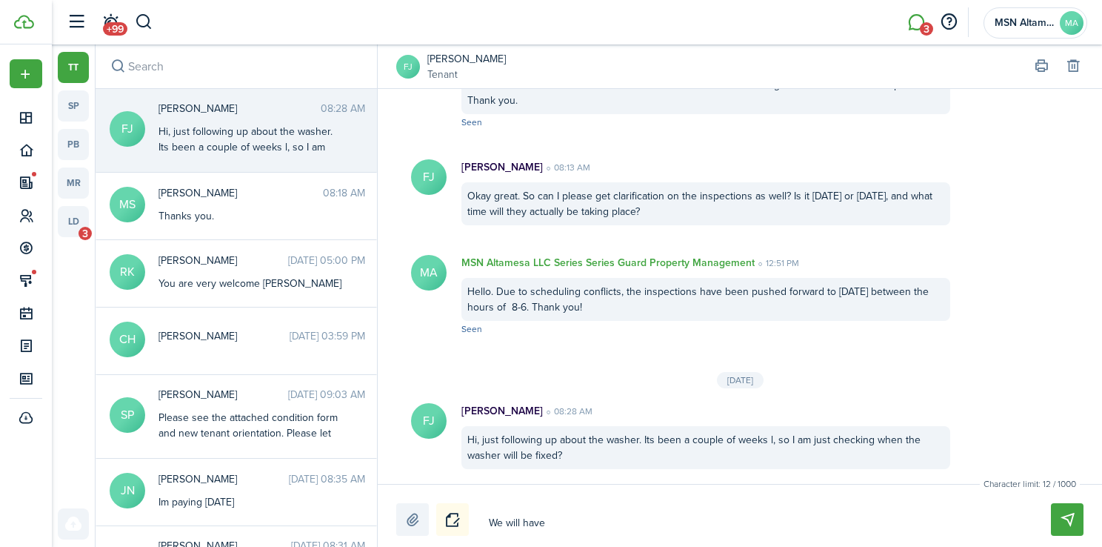
type textarea "We will have"
type textarea "We will have a"
type textarea "We will have an"
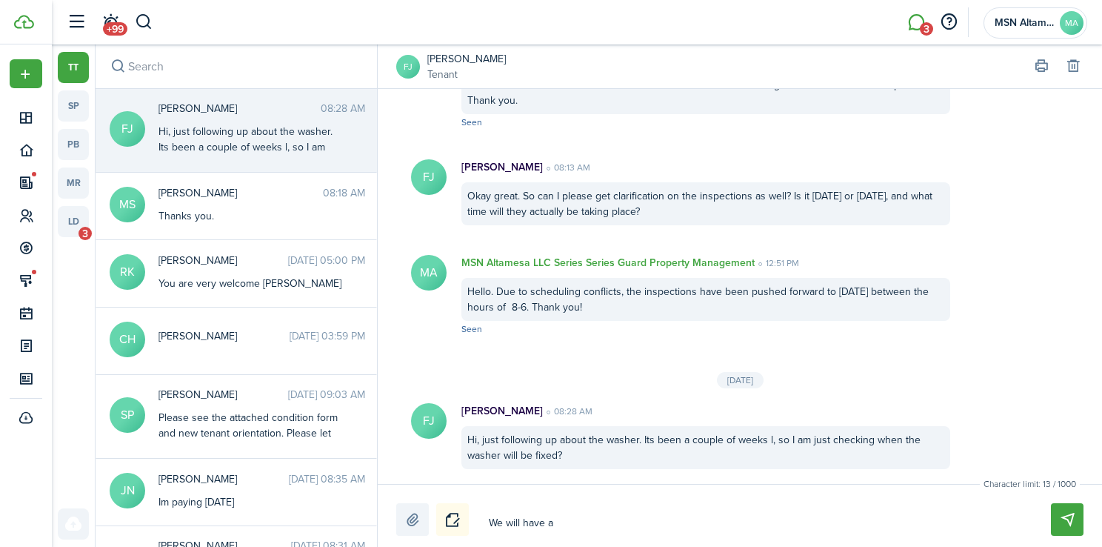
type textarea "We will have an"
type textarea "We will have an u"
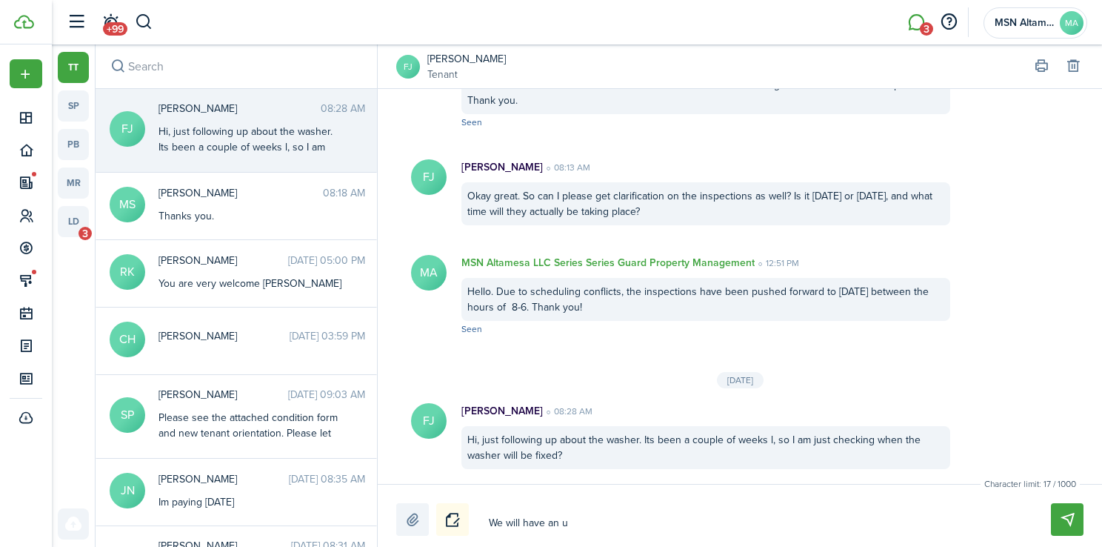
type textarea "We will have an up"
type textarea "We will have an upd"
type textarea "We will have an upda"
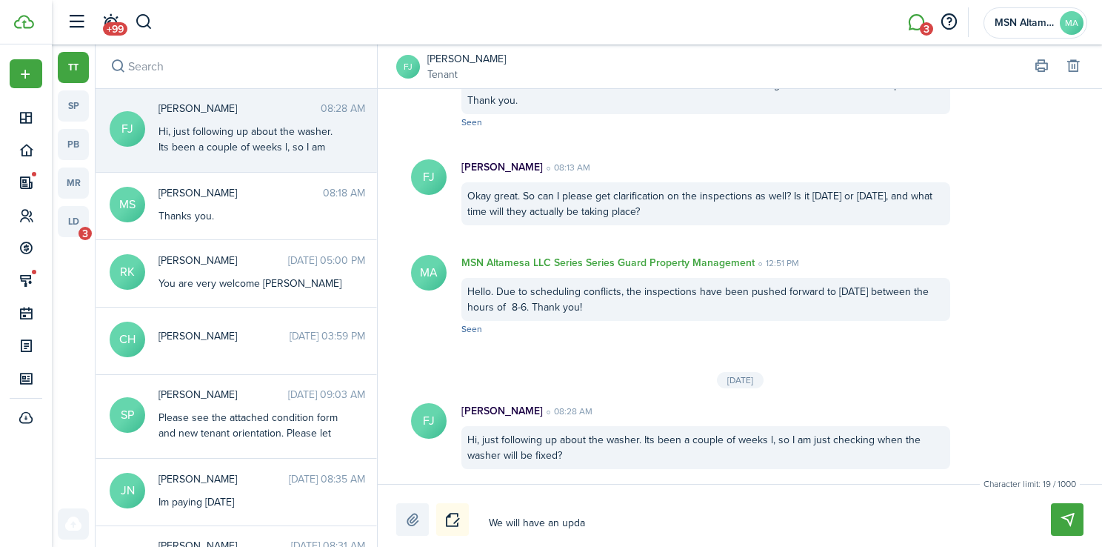
type textarea "We will have an upda"
type textarea "We will have an updat"
type textarea "We will have an update"
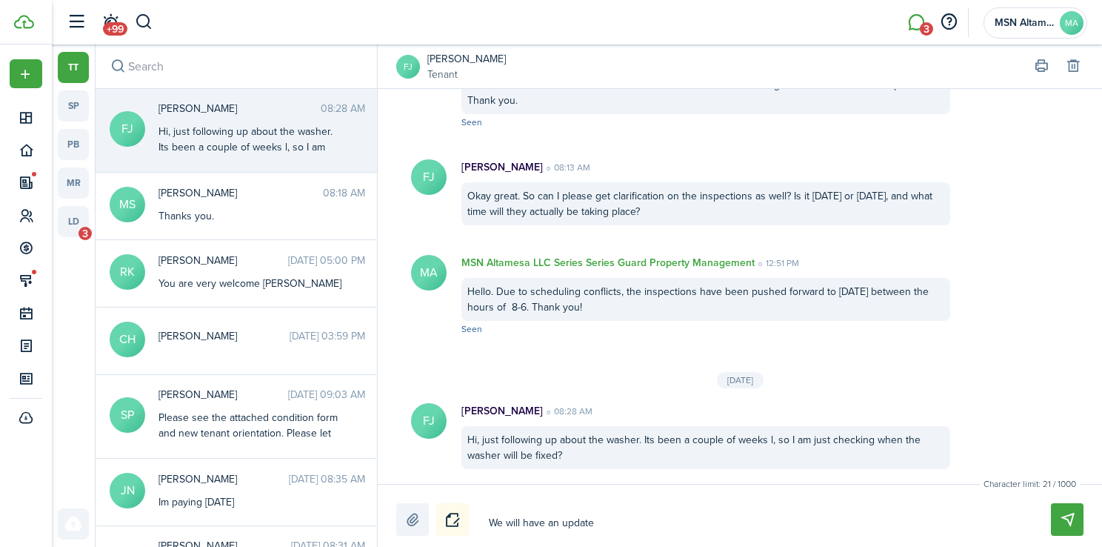
type textarea "We will have an update"
type textarea "We will have an update f"
type textarea "We will have an update fo"
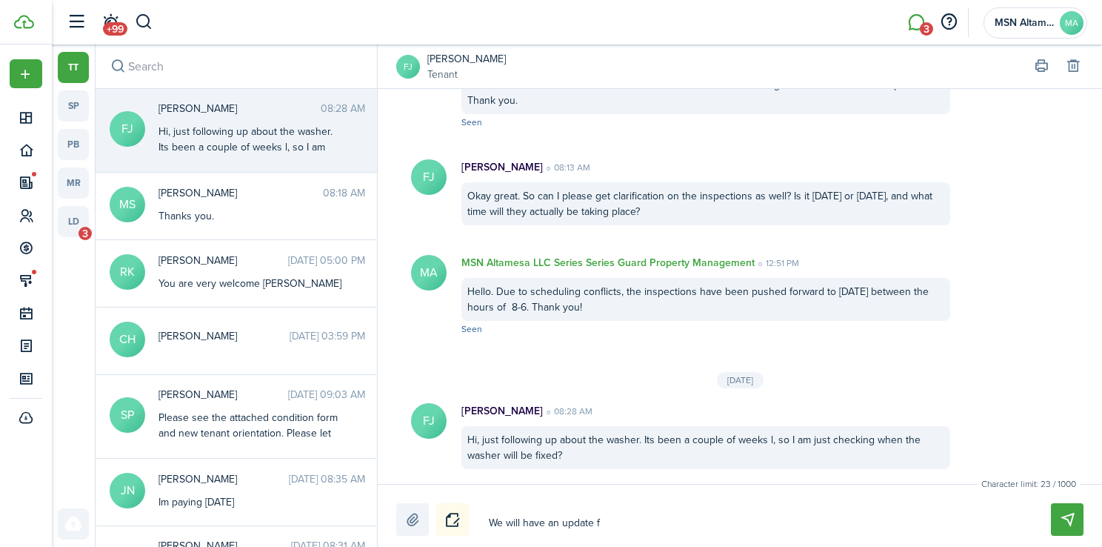
type textarea "We will have an update fo"
type textarea "We will have an update for"
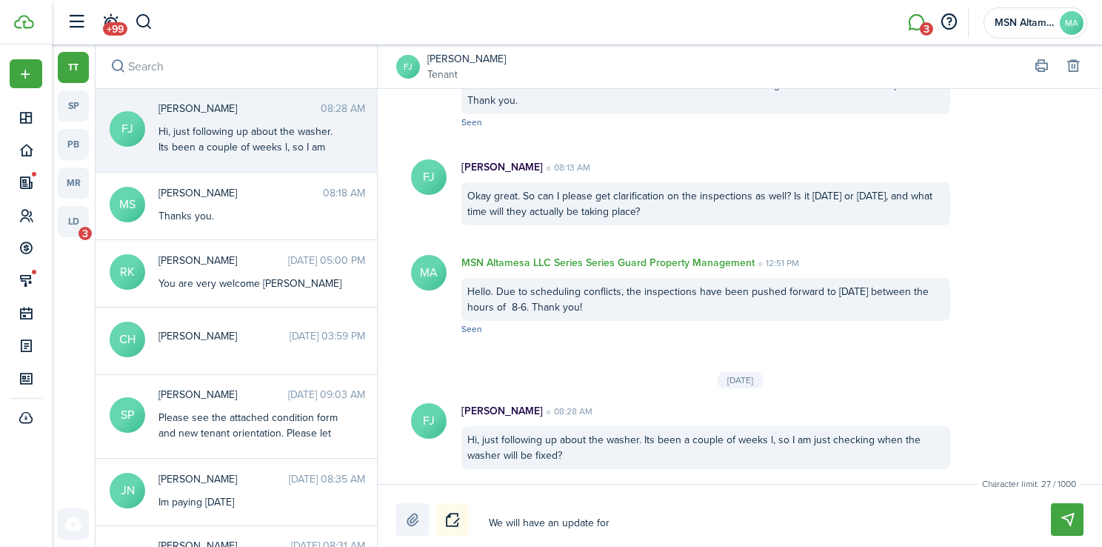
type textarea "We will have an update for y"
type textarea "We will have an update for yo"
type textarea "We will have an update for you"
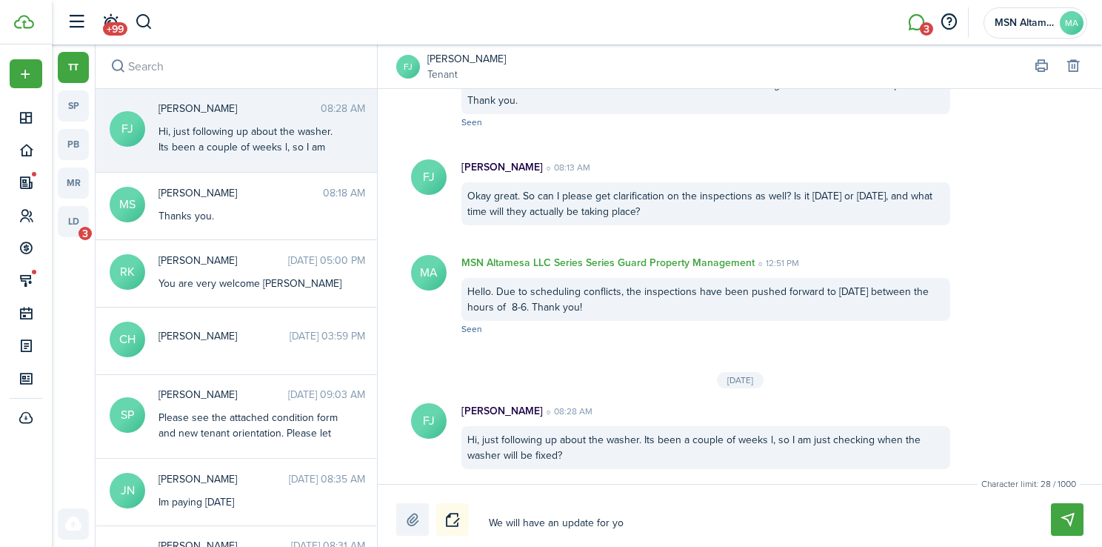
type textarea "We will have an update for you"
type textarea "We will have an update for you s"
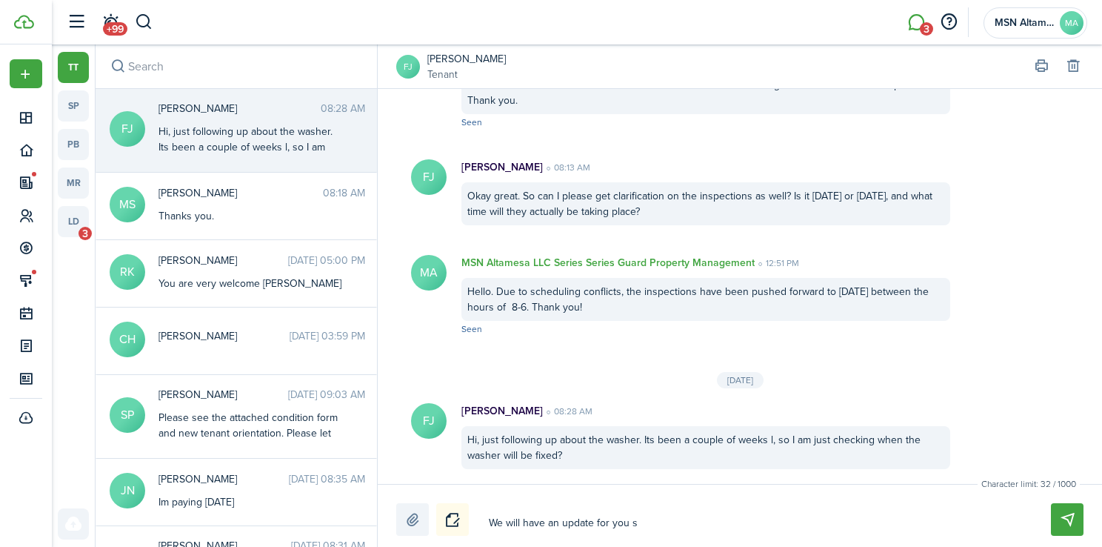
type textarea "We will have an update for you so"
type textarea "We will have an update for you [PERSON_NAME]"
type textarea "We will have an update for you soon"
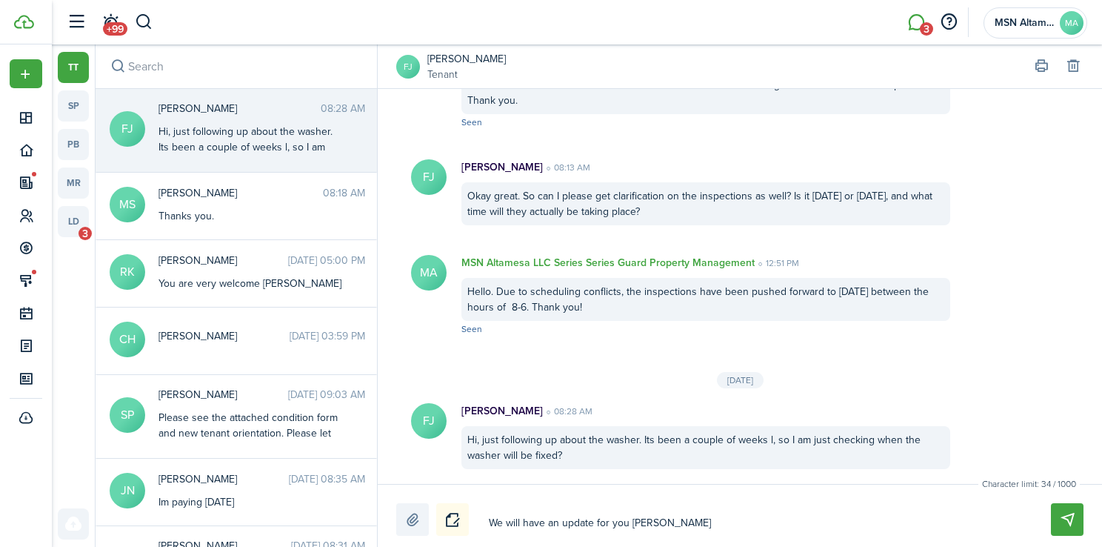
type textarea "We will have an update for you soon"
type textarea "We will have an update for you soon!"
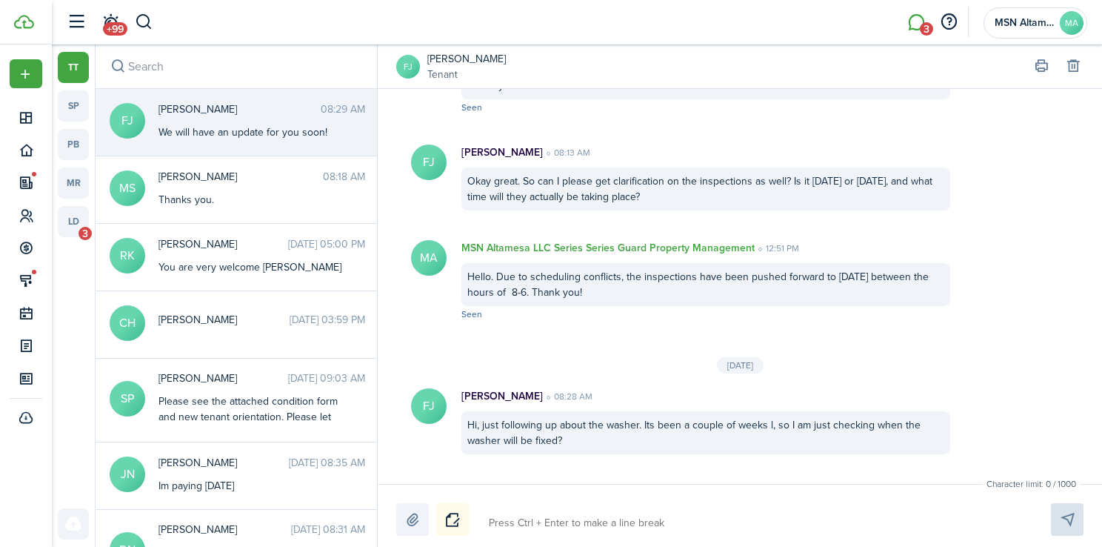
scroll to position [2412, 0]
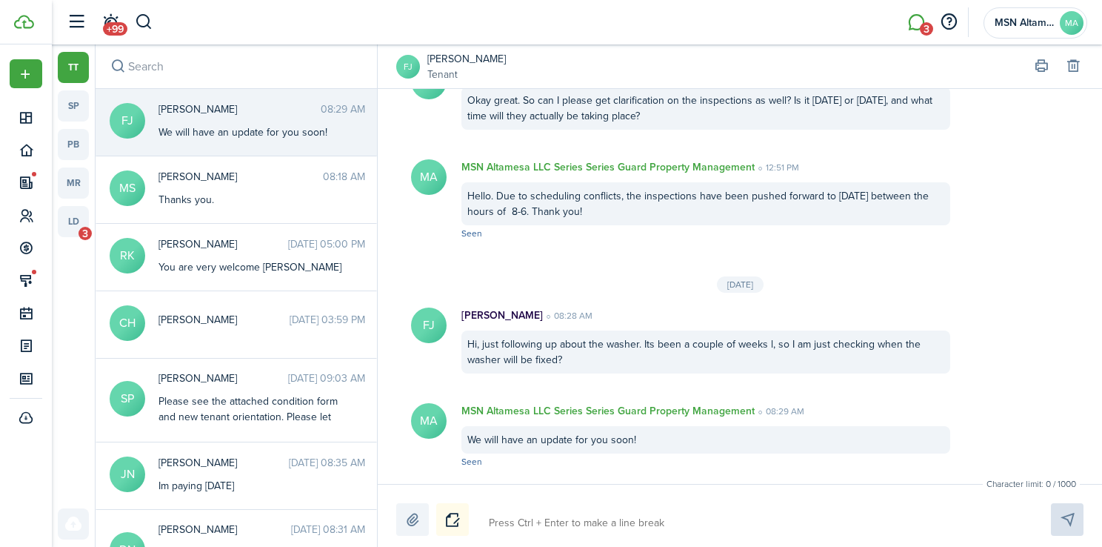
click at [169, 77] on input "search" at bounding box center [236, 66] width 281 height 44
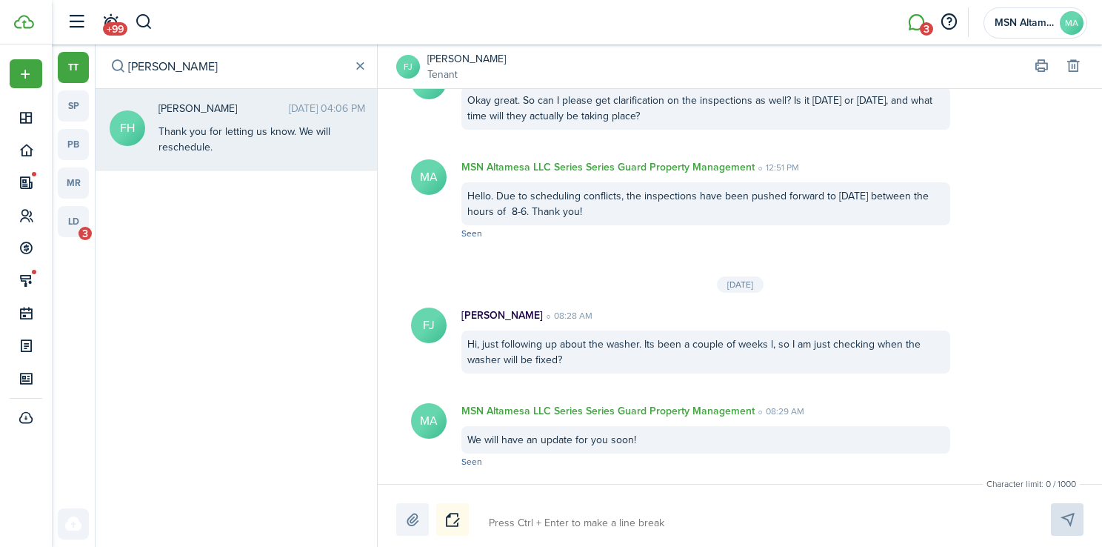
type input "[PERSON_NAME]"
click at [210, 140] on div "Thank you for letting us know. We will reschedule." at bounding box center [250, 139] width 185 height 31
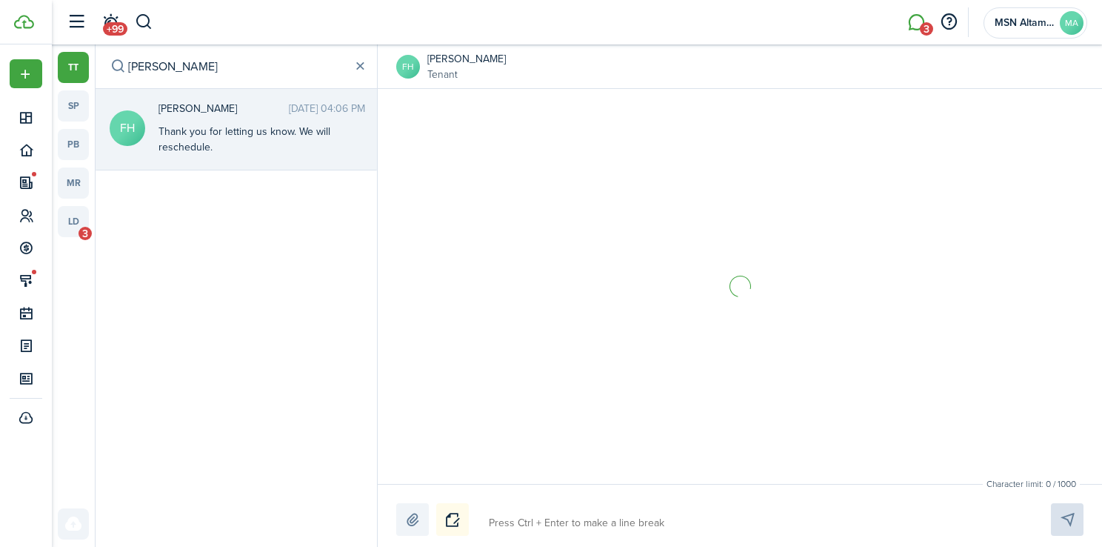
click at [551, 507] on div at bounding box center [739, 519] width 687 height 33
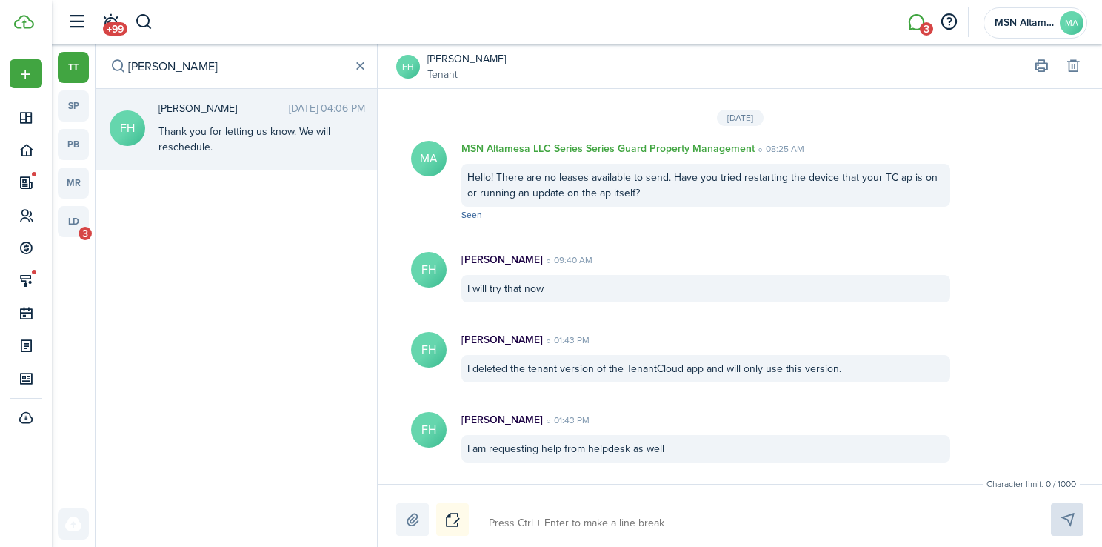
scroll to position [2289, 0]
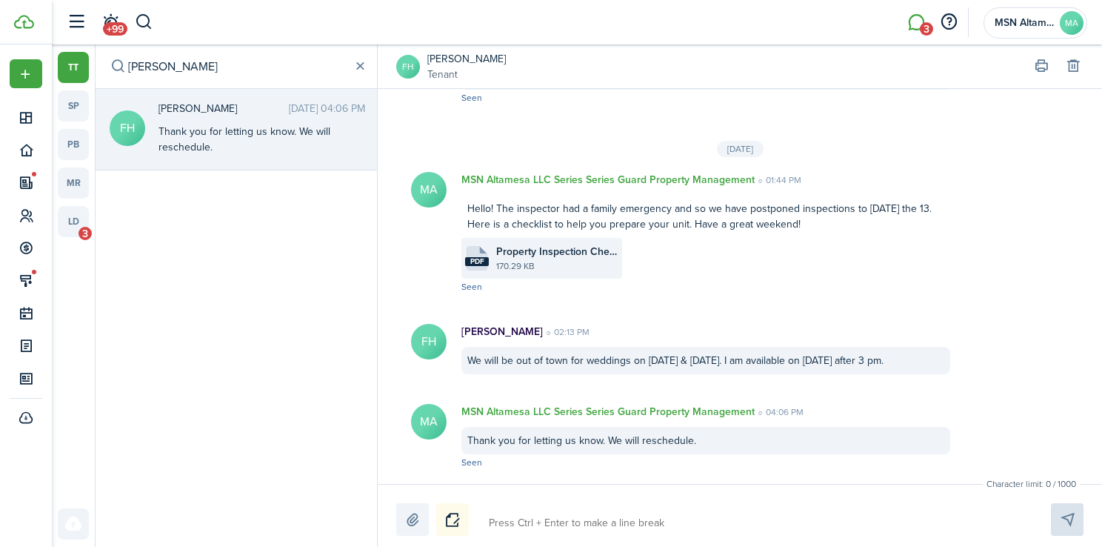
click at [527, 516] on textarea at bounding box center [753, 522] width 538 height 25
type textarea "H"
type textarea "He"
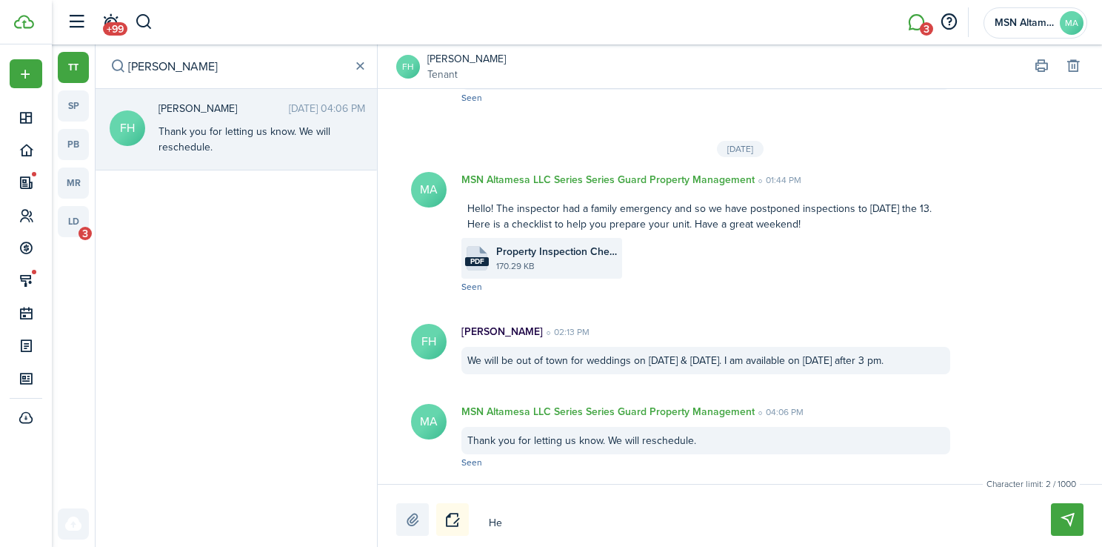
type textarea "Hel"
type textarea "Hell"
type textarea "Hello"
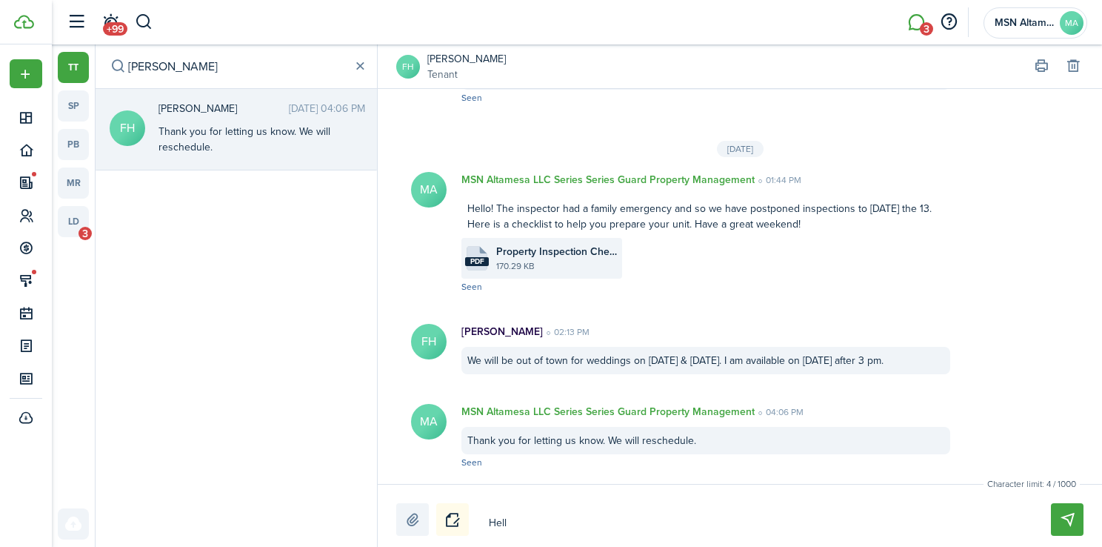
type textarea "Hello"
type textarea "Hello!"
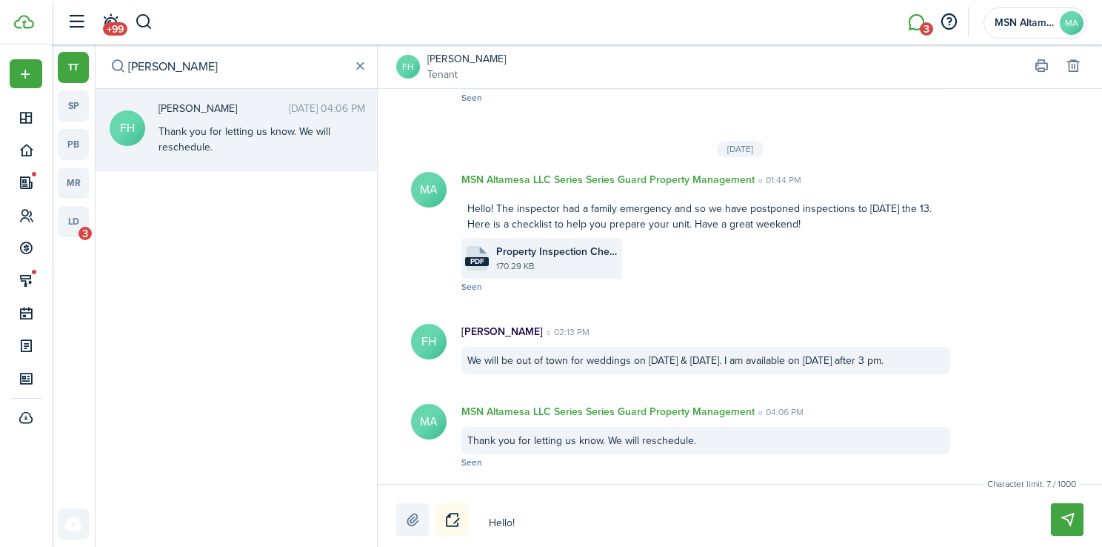
type textarea "Hello! I"
type textarea "Hello! In"
type textarea "Hello! Ins"
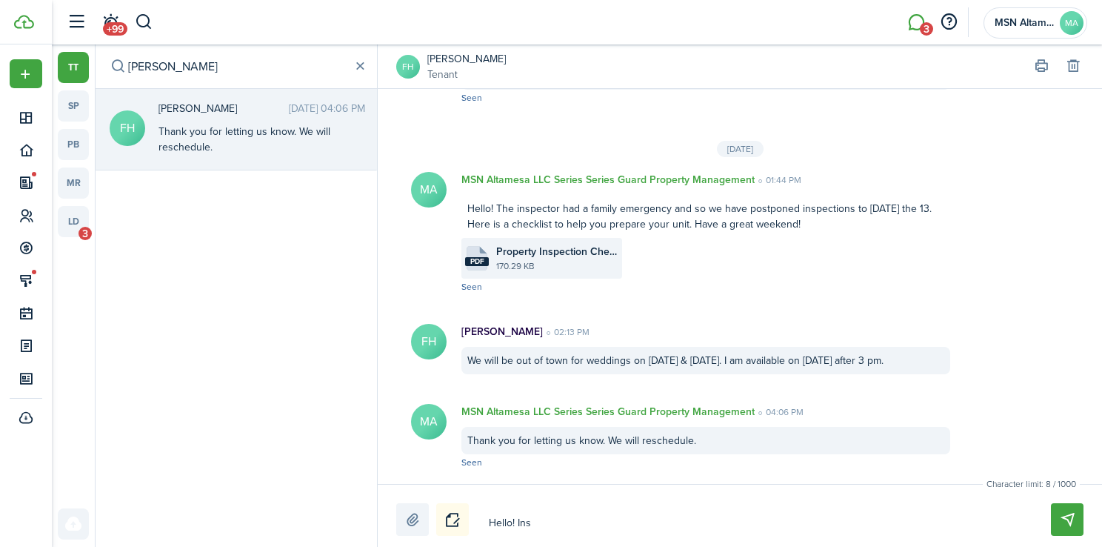
type textarea "Hello! Ins"
type textarea "Hello! Insp"
type textarea "Hello! Inspe"
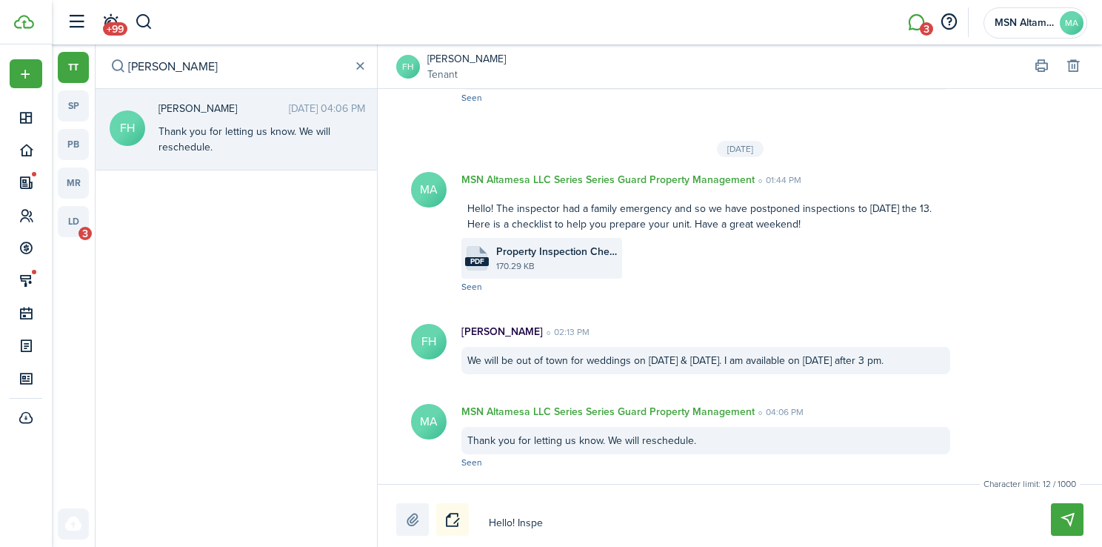
type textarea "Hello! Inspec"
type textarea "Hello! Inspect"
type textarea "Hello! Inspecti"
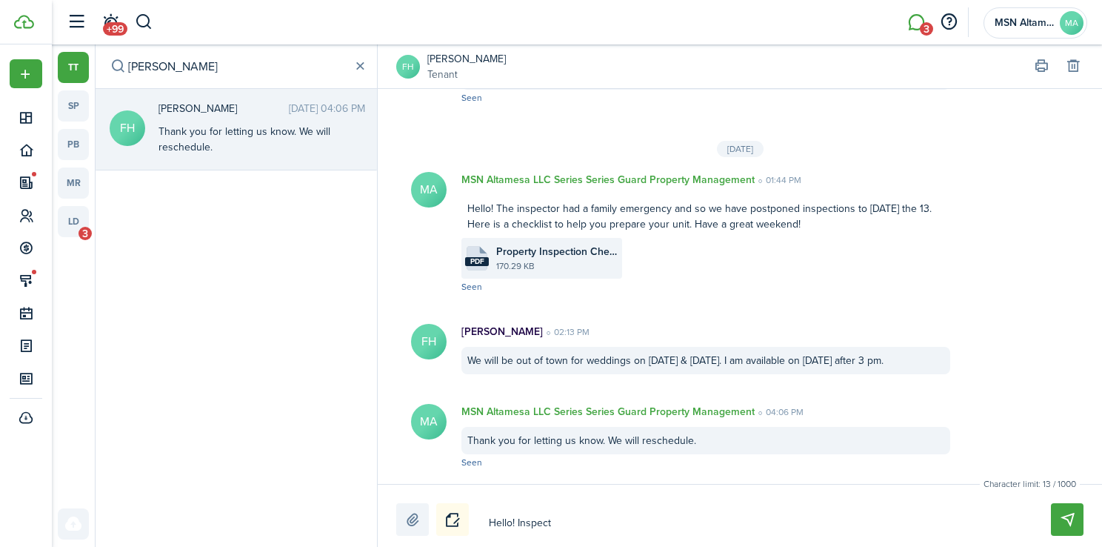
type textarea "Hello! Inspecti"
type textarea "Hello! Inspectio"
type textarea "Hello! Inspection"
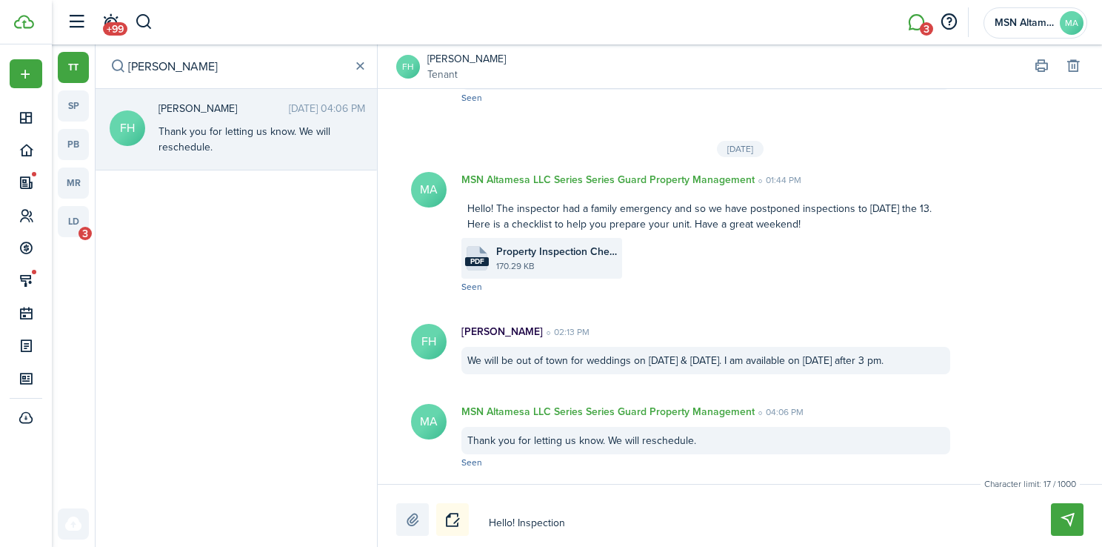
type textarea "Hello! Inspections"
type textarea "Hello! Inspections a"
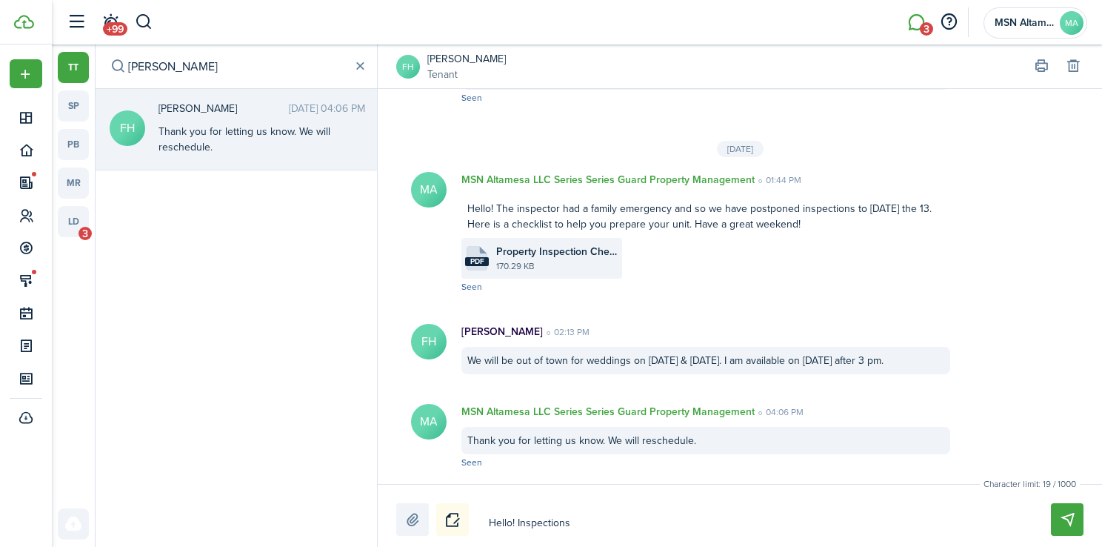
type textarea "Hello! Inspections a"
type textarea "Hello! Inspections ar"
type textarea "Hello! Inspections are"
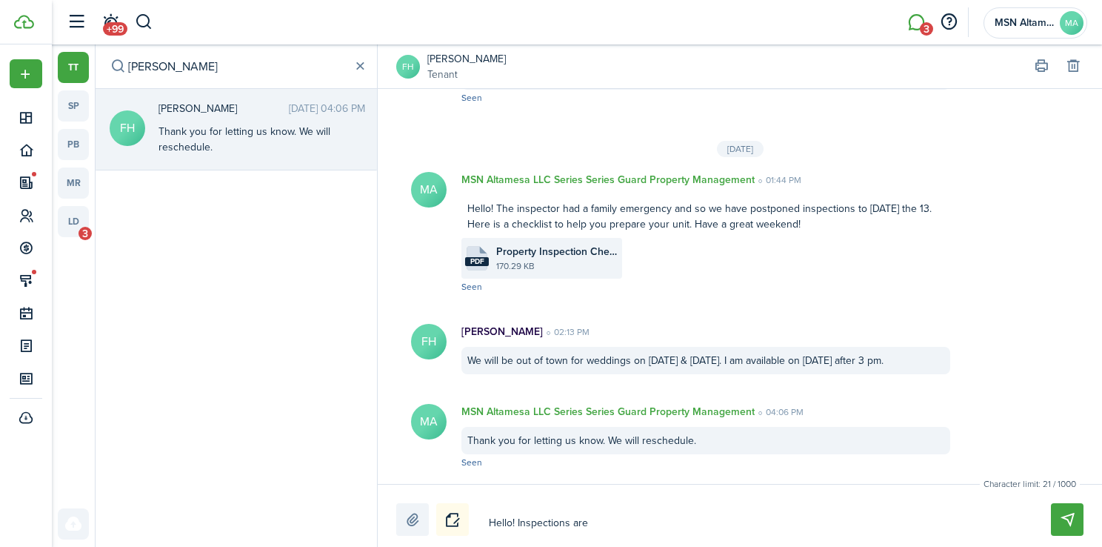
type textarea "Hello! Inspections are"
type textarea "Hello! Inspections are s"
type textarea "Hello! Inspections are se"
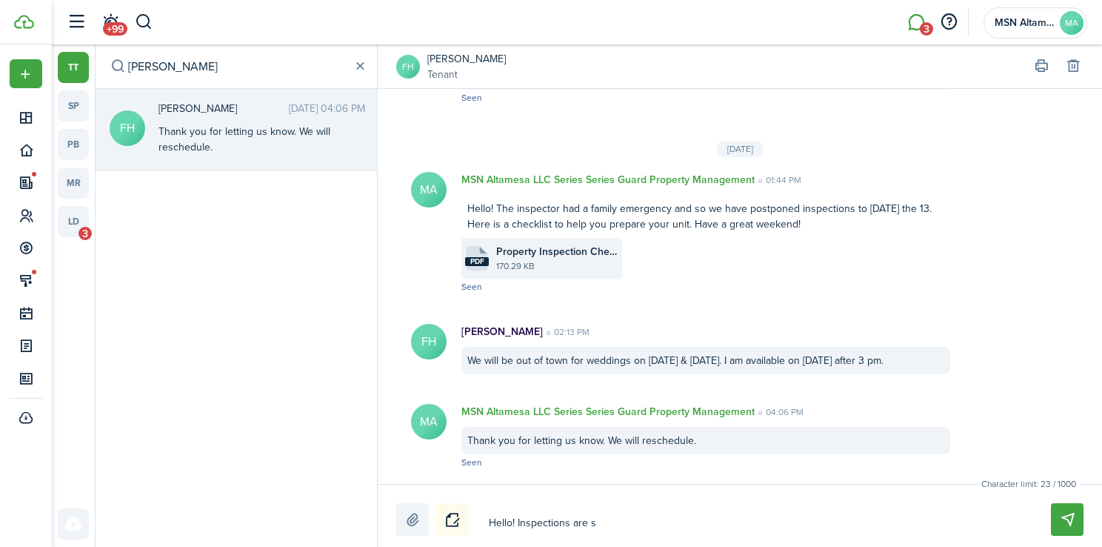
type textarea "Hello! Inspections are se"
type textarea "Hello! Inspections are set"
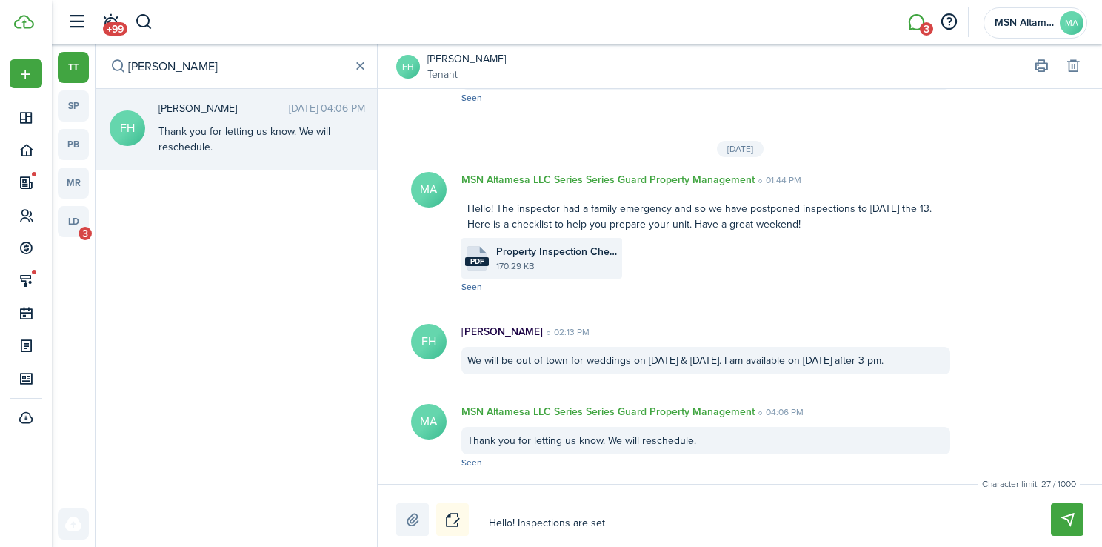
type textarea "Hello! Inspections are set f"
type textarea "Hello! Inspections are set fo"
type textarea "Hello! Inspections are set for"
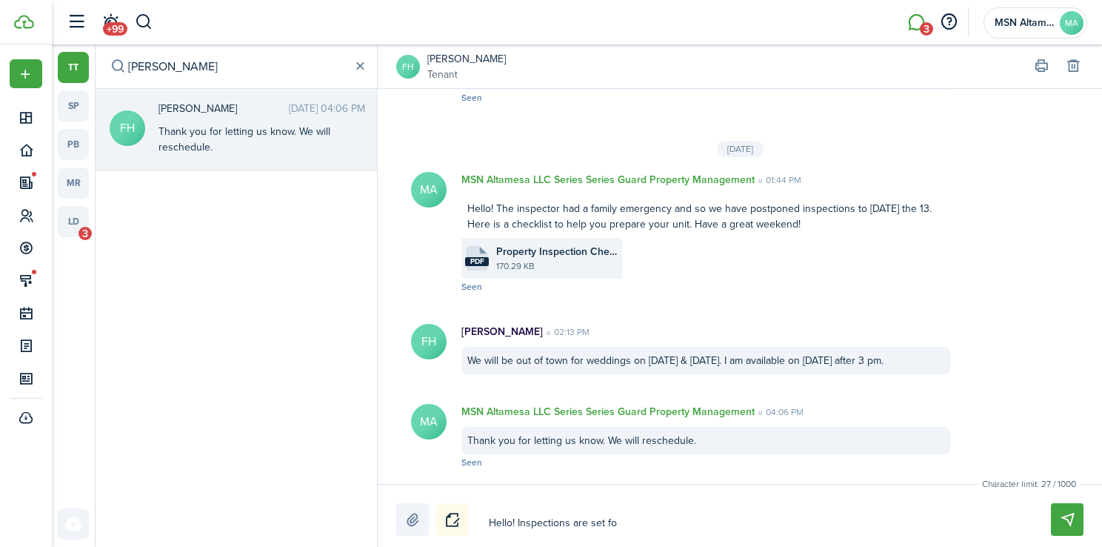
type textarea "Hello! Inspections are set for"
type textarea "Hello! Inspections are set for n"
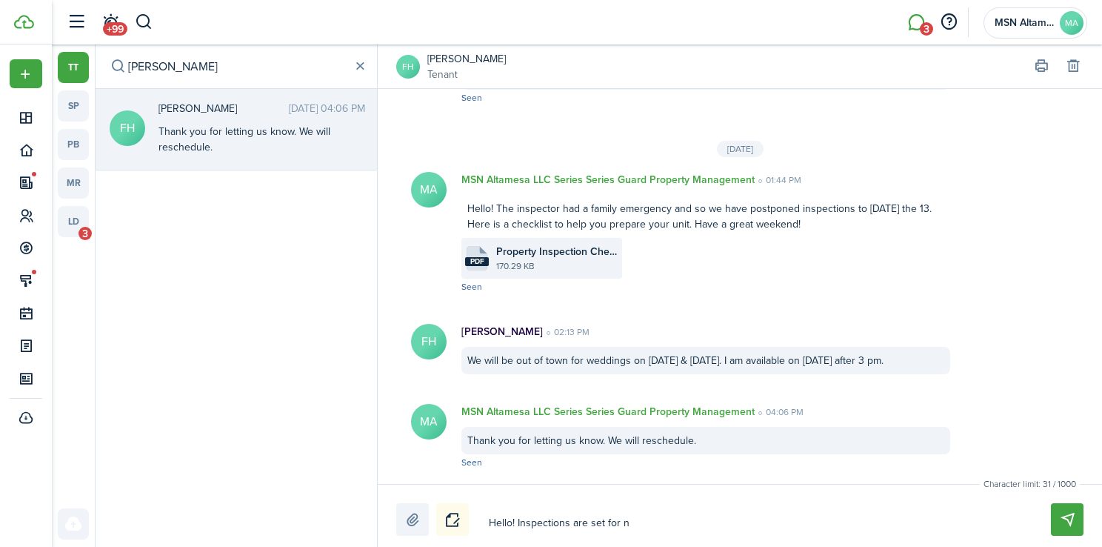
type textarea "Hello! Inspections are set for ne"
type textarea "Hello! Inspections are set for nex"
type textarea "Hello! Inspections are set for next"
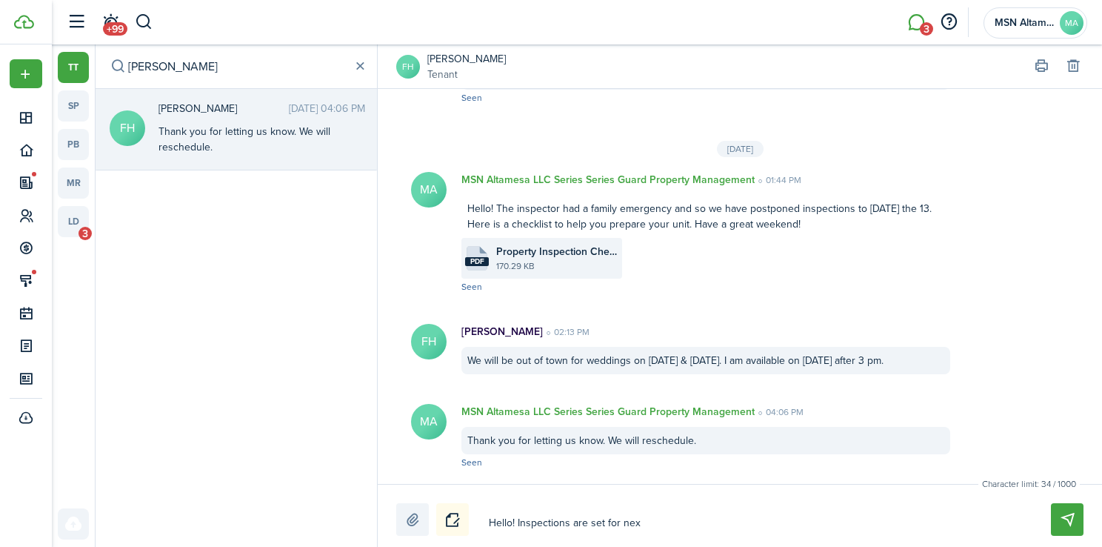
type textarea "Hello! Inspections are set for next"
type textarea "Hello! Inspections are set for next D"
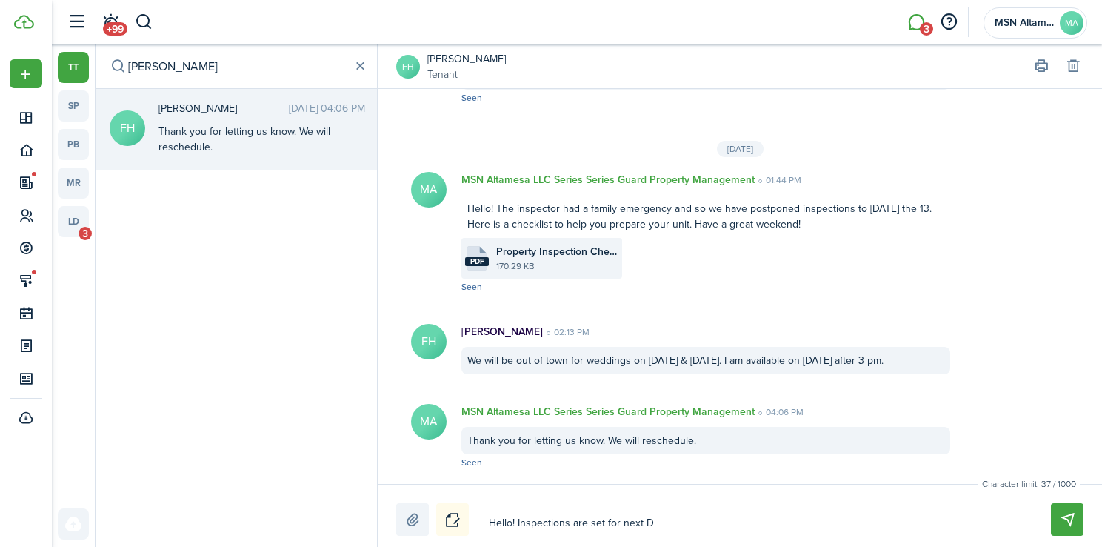
type textarea "Hello! Inspections are set for next"
type textarea "Hello! Inspections are set for next S"
type textarea "Hello! Inspections are set for next Sa"
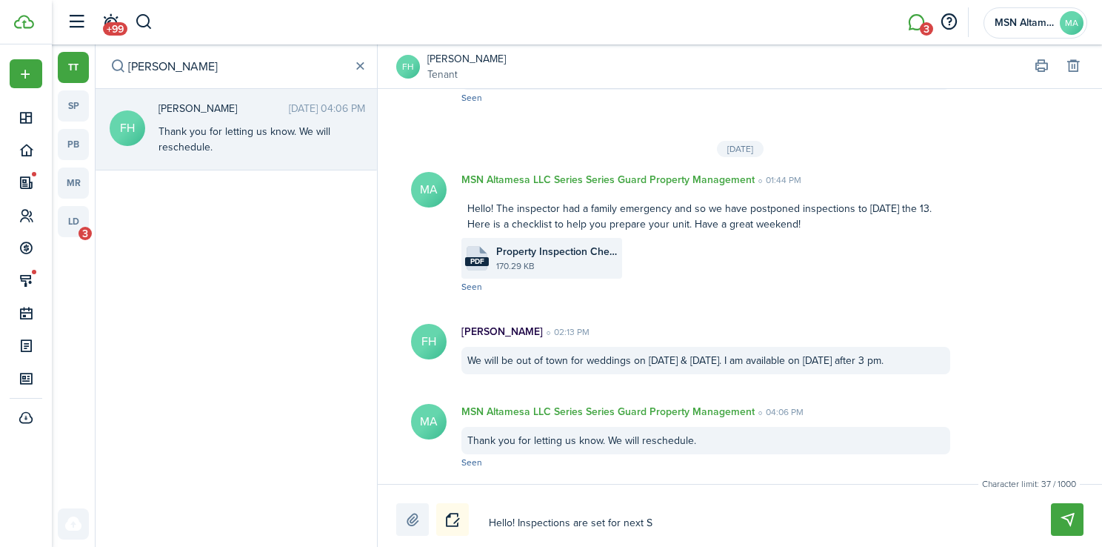
type textarea "Hello! Inspections are set for next Sa"
type textarea "Hello! Inspections are set for [DATE]"
type textarea "Hello! Inspections are set for next Satr"
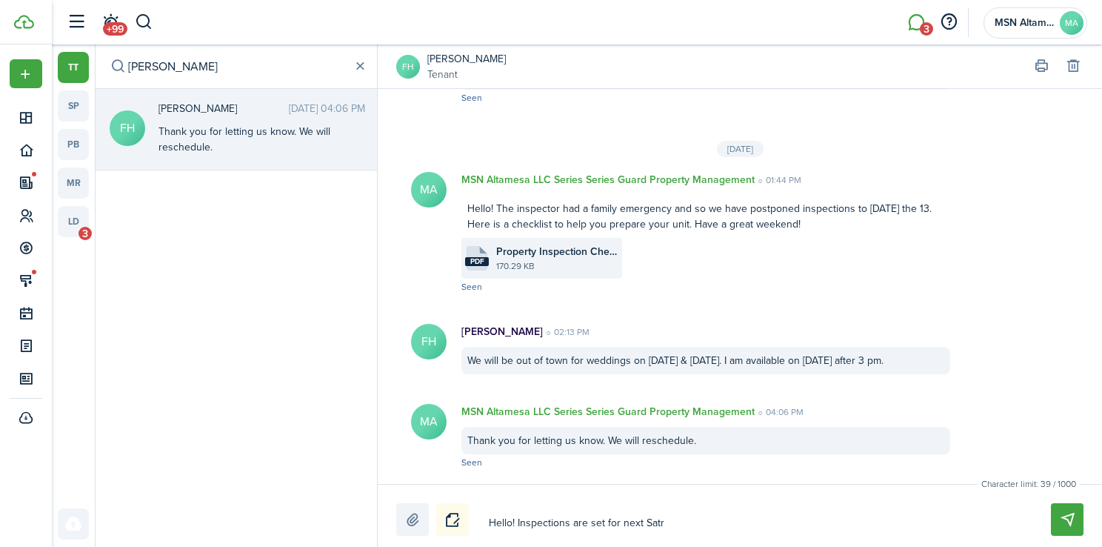
type textarea "Hello! Inspections are set for next Satru"
type textarea "Hello! Inspections are set for next Satr"
type textarea "Hello! Inspections are set for [DATE]"
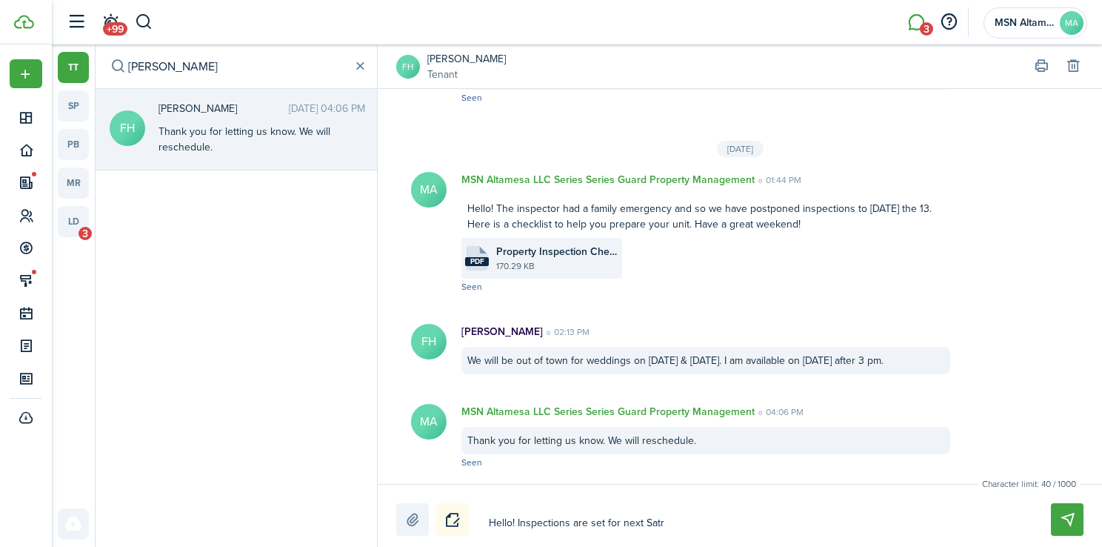
type textarea "Hello! Inspections are set for [DATE]"
type textarea "Hello! Inspections are set for next Satu"
type textarea "Hello! Inspections are set for next Satur"
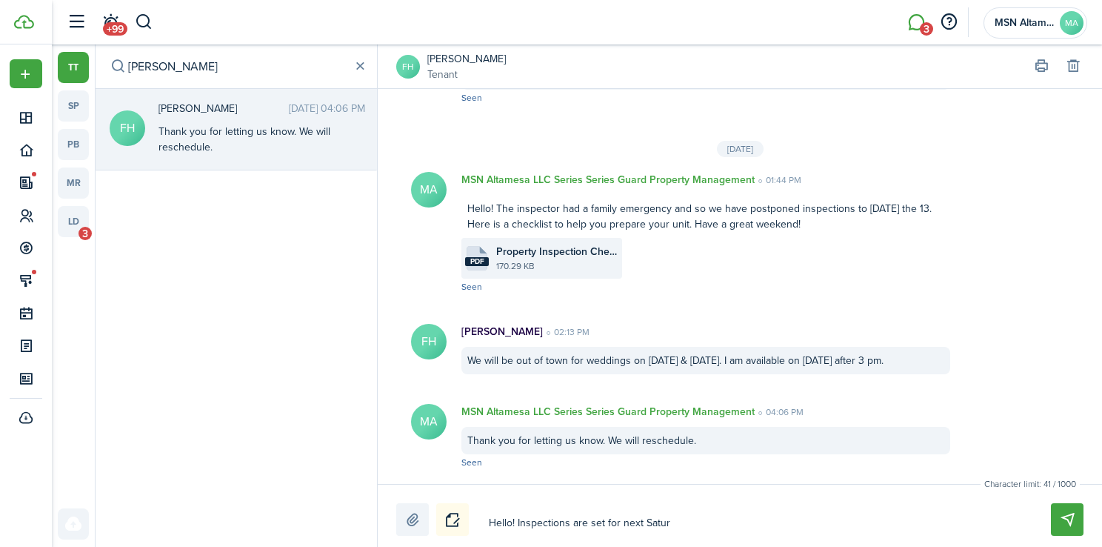
type textarea "Hello! Inspections are set for next Saturd"
type textarea "Hello! Inspections are set for next Saturda"
type textarea "Hello! Inspections are set for [DATE]"
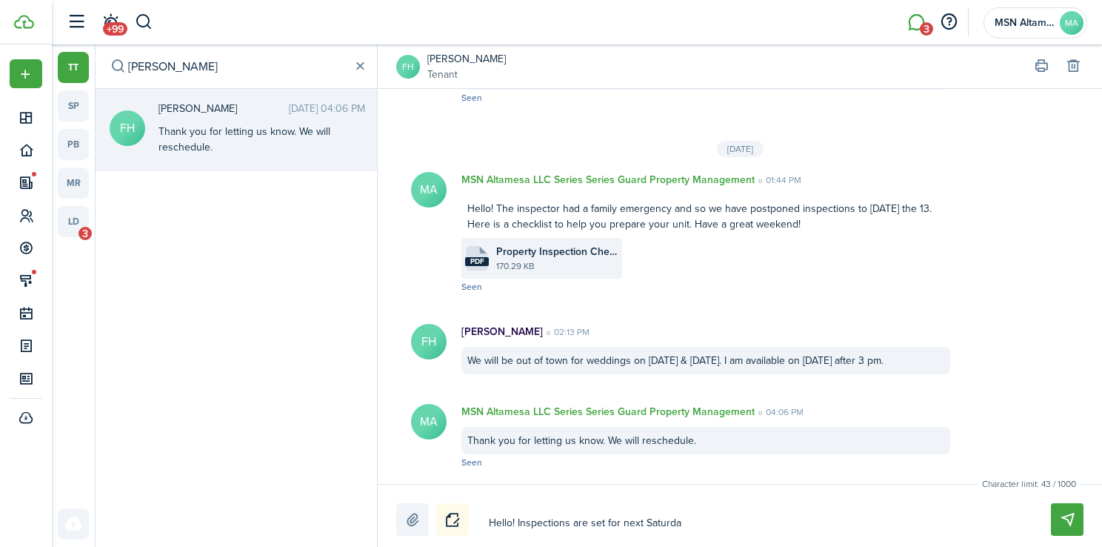
type textarea "Hello! Inspections are set for [DATE]"
type textarea "Hello! Inspections are set for [DATE],"
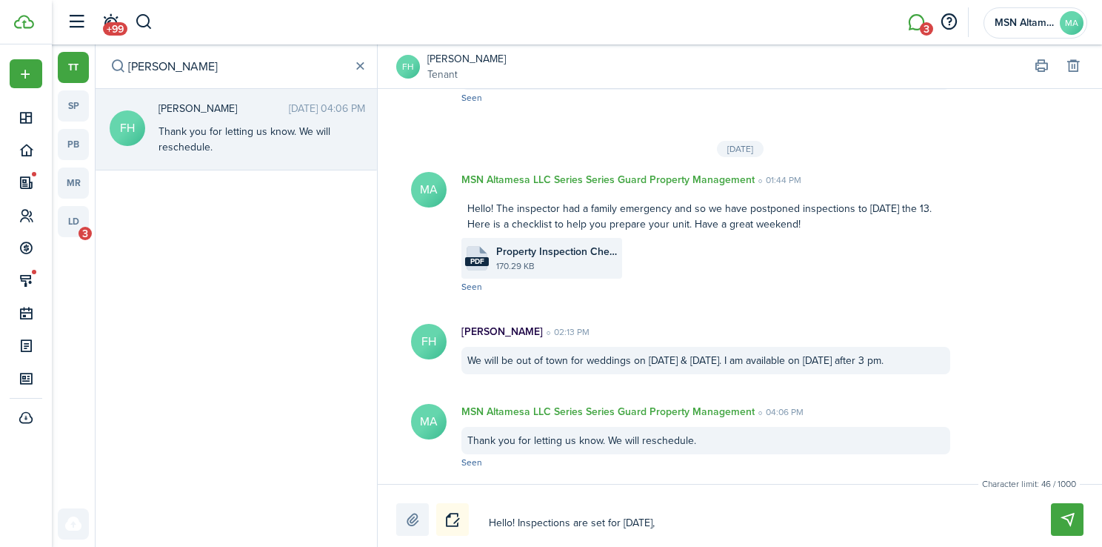
type textarea "Hello! Inspections are set for [DATE], 1"
type textarea "Hello! Inspections are set for [DATE], 10"
type textarea "Hello! Inspections are set for [DATE], 10/"
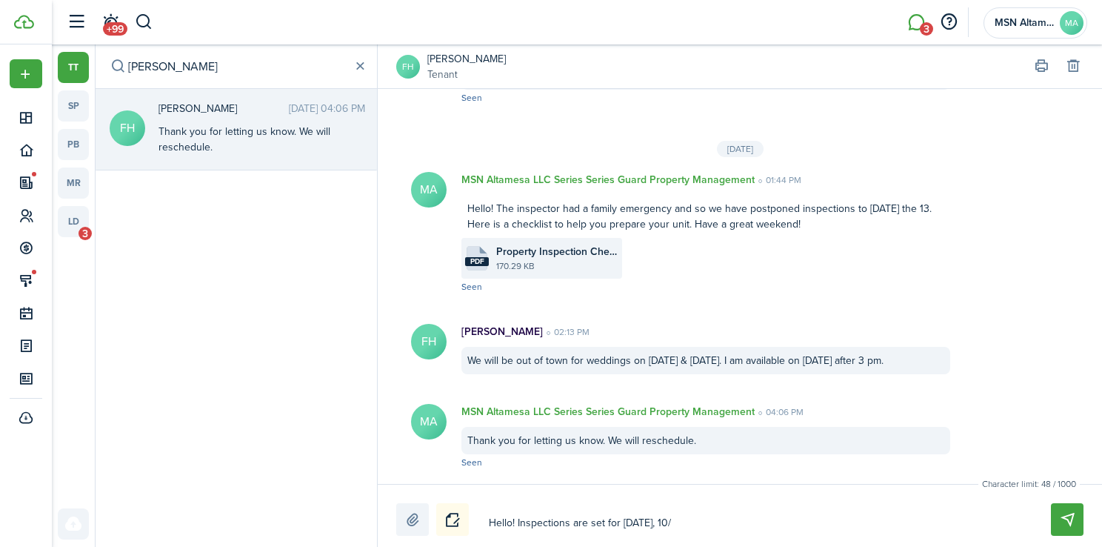
type textarea "Hello! Inspections are set for [DATE], 10/"
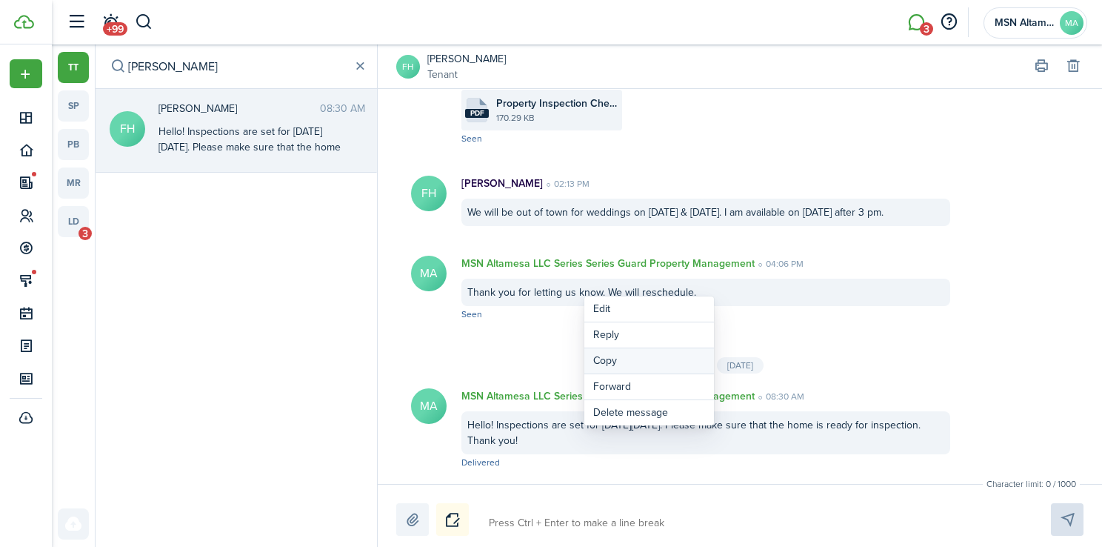
click at [627, 357] on button "Copy" at bounding box center [649, 361] width 130 height 26
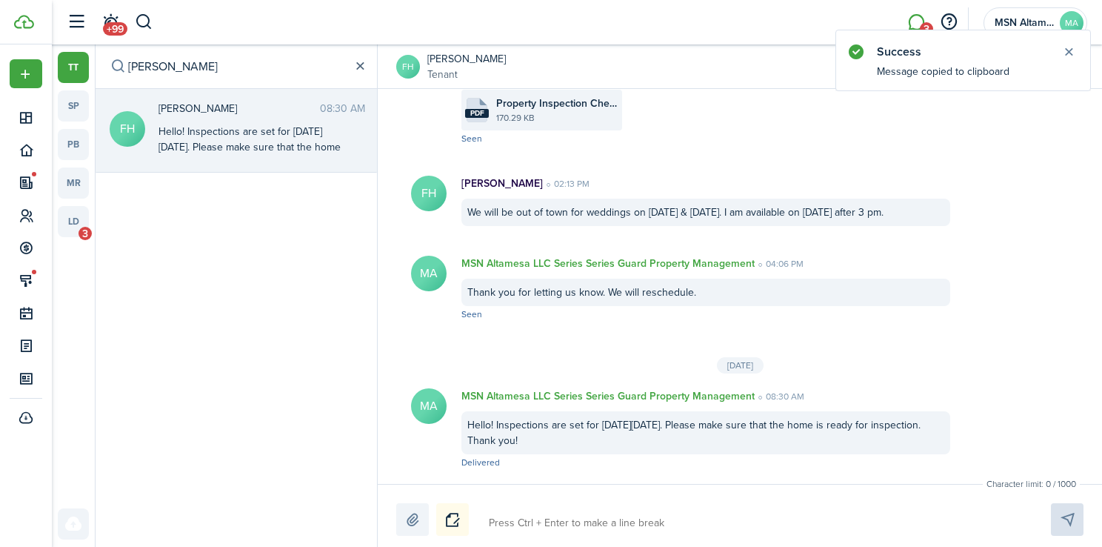
click at [367, 63] on button "button" at bounding box center [360, 67] width 16 height 16
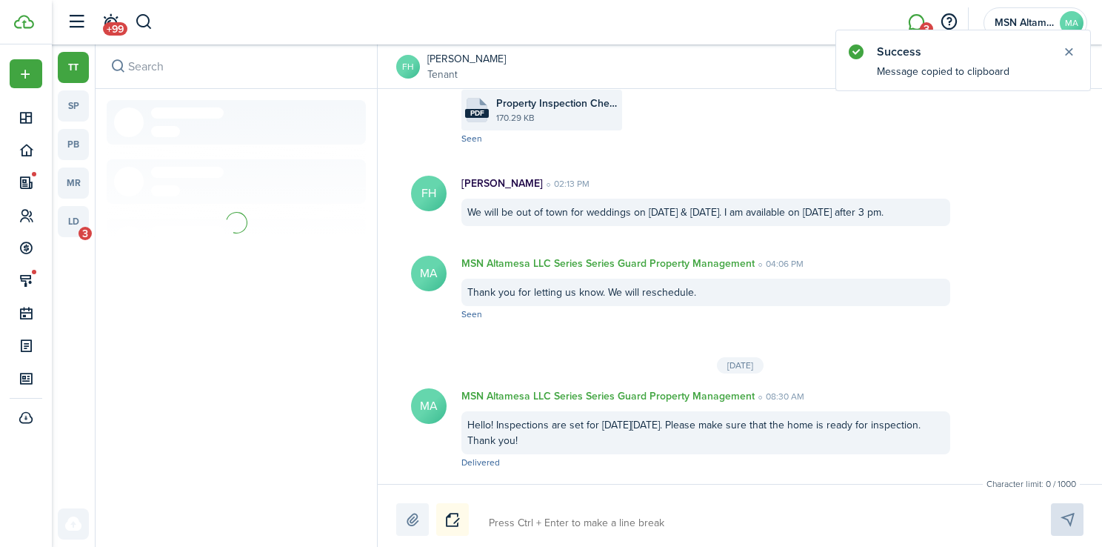
click at [247, 84] on input "search" at bounding box center [236, 66] width 281 height 44
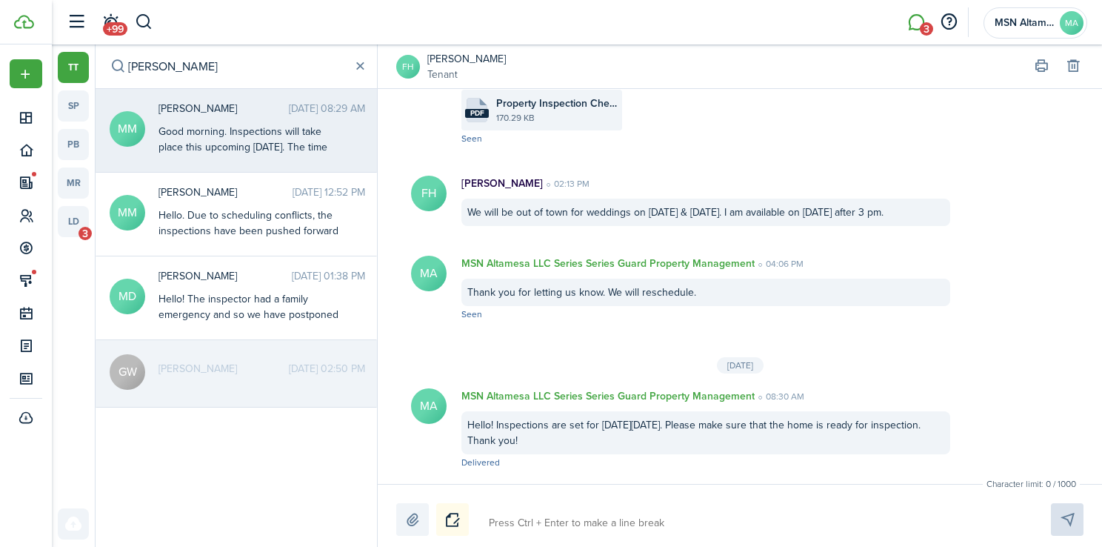
click at [241, 128] on div "Good morning. Inspections will take place this upcoming [DATE]. The time frame …" at bounding box center [250, 163] width 185 height 78
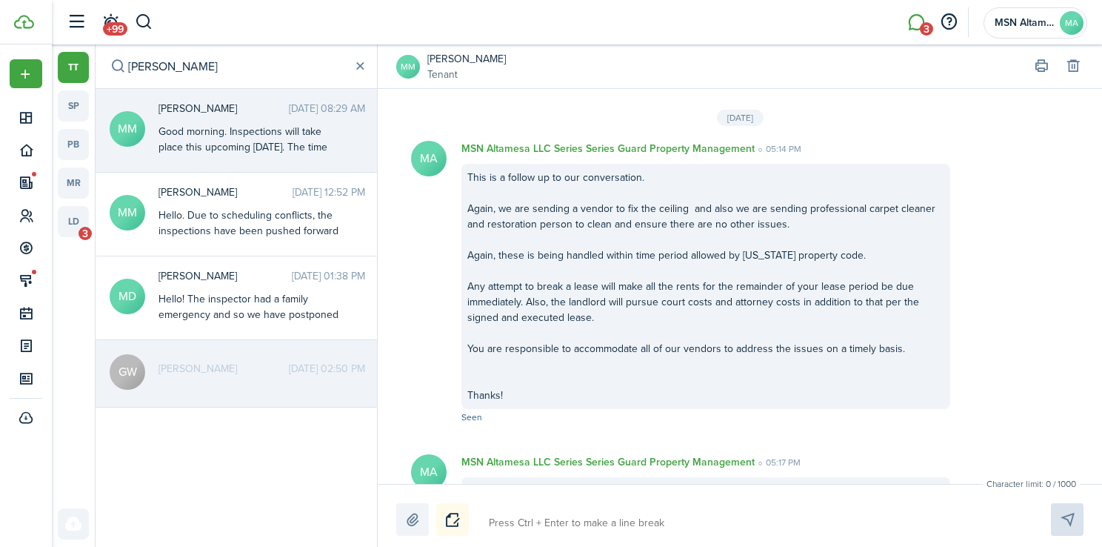
scroll to position [2757, 0]
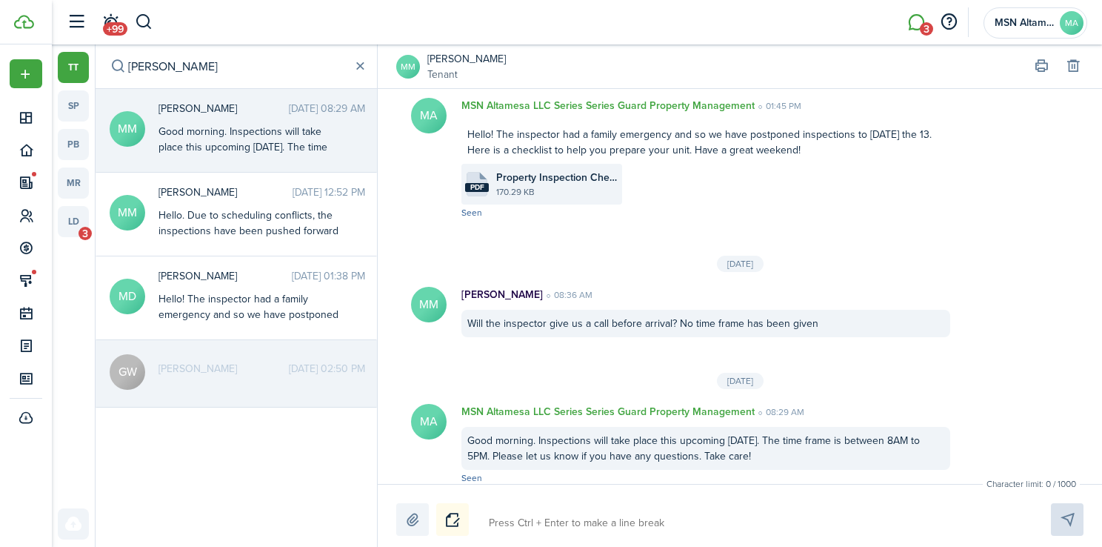
click at [515, 521] on textarea at bounding box center [753, 522] width 538 height 25
paste textarea "Hello! Inspections are set for [DATE][DATE]. Please make sure that the home is …"
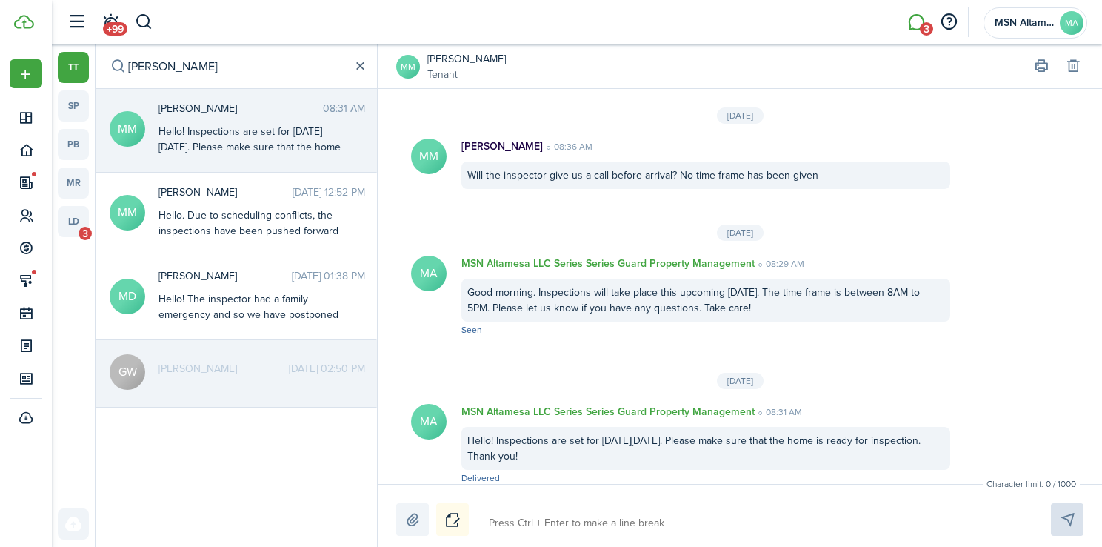
click at [361, 73] on button "button" at bounding box center [360, 67] width 16 height 16
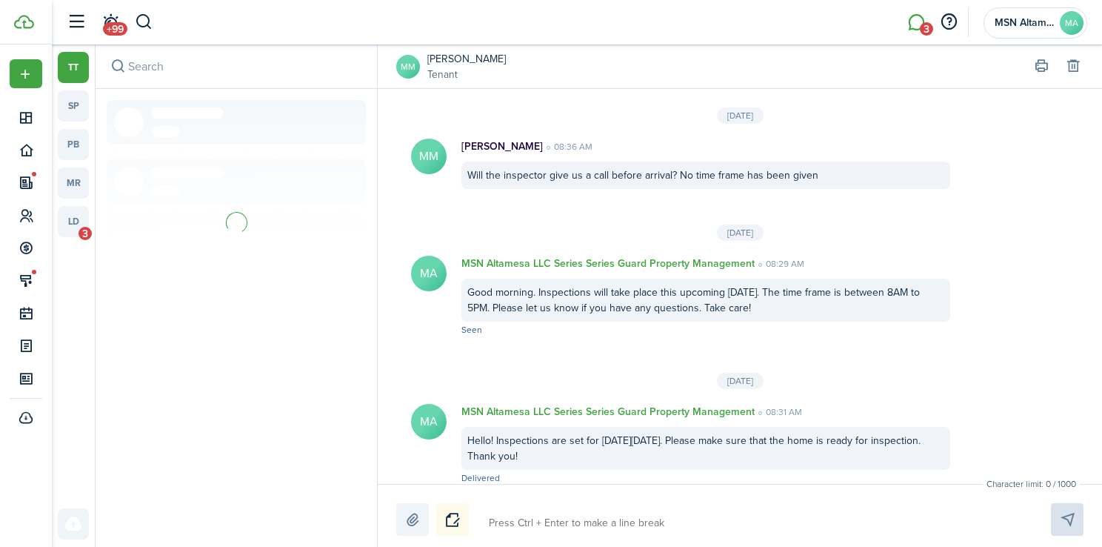
click at [243, 58] on input "search" at bounding box center [236, 66] width 281 height 44
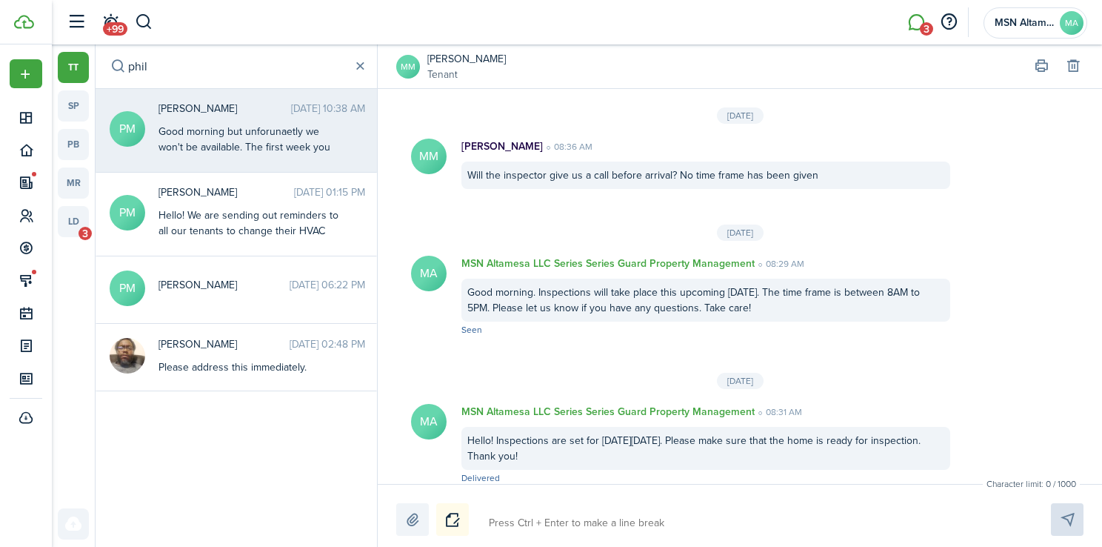
click at [224, 156] on div "Good morning but unforunaetly we won't be available. The first week you mention…" at bounding box center [250, 225] width 185 height 202
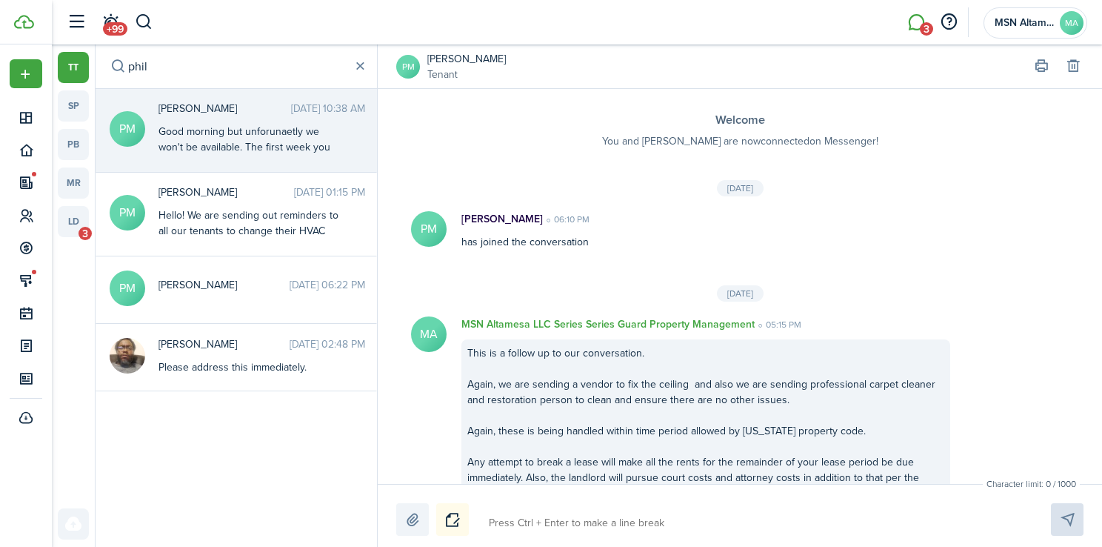
scroll to position [2092, 0]
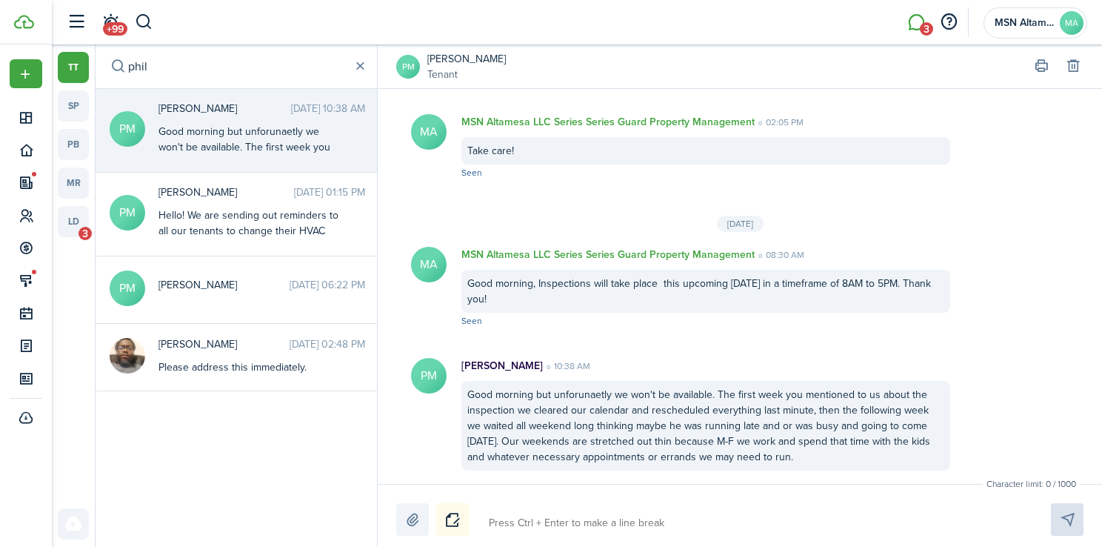
click at [529, 527] on textarea at bounding box center [753, 522] width 538 height 25
paste textarea "Hello! Inspections are set for [DATE][DATE]. Please make sure that the home is …"
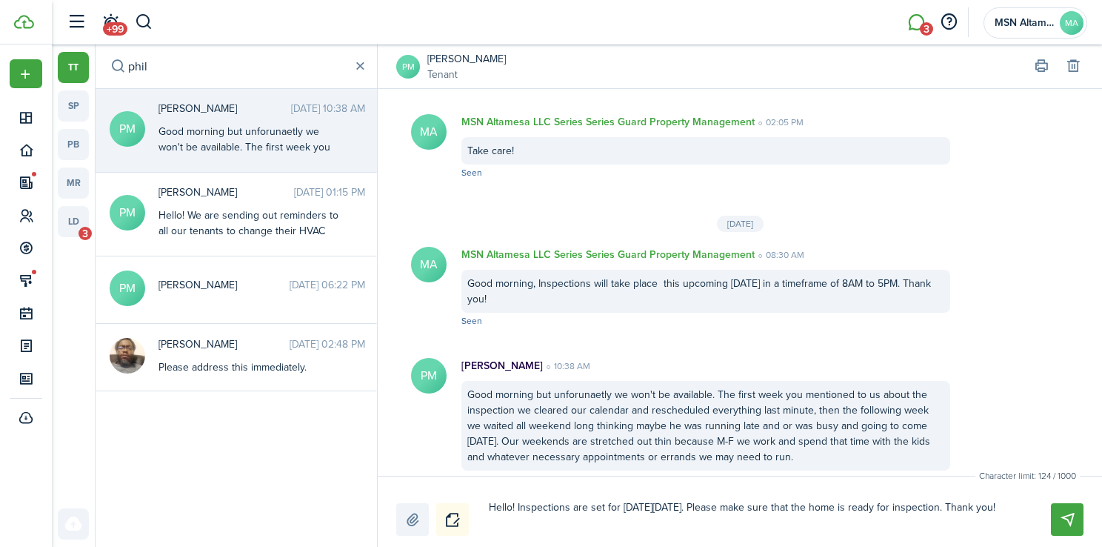
scroll to position [0, 0]
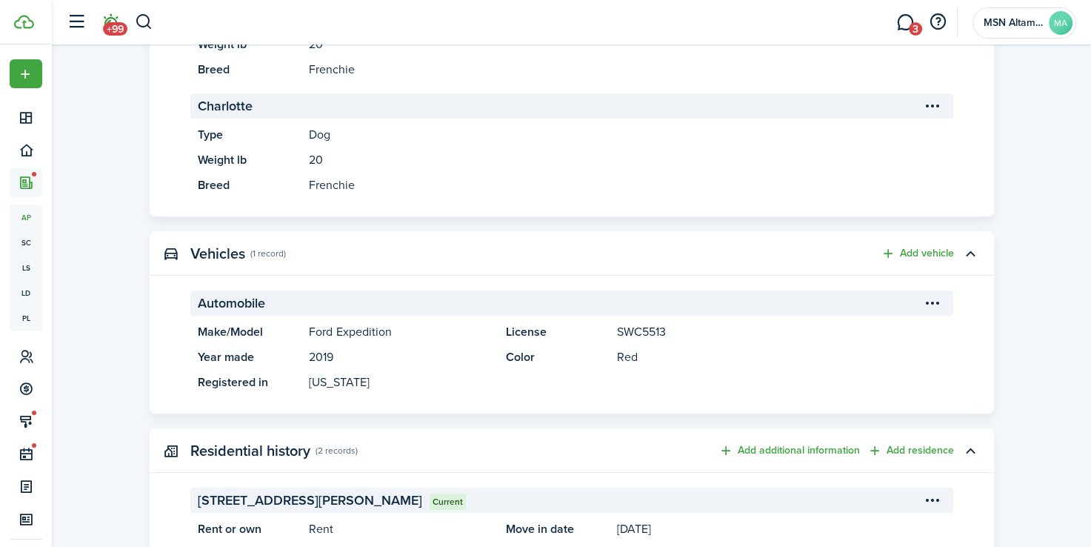
scroll to position [855, 0]
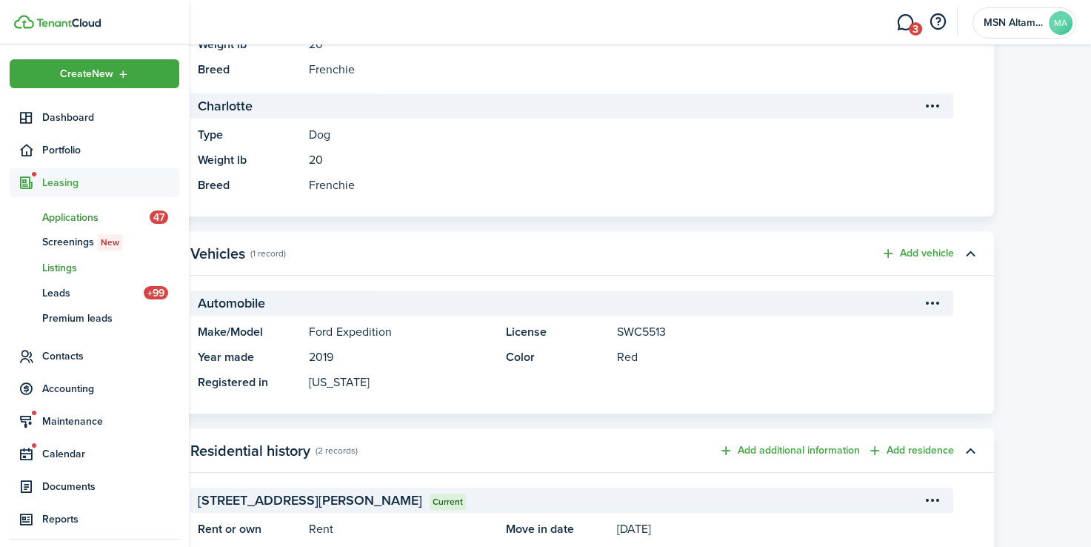
click at [64, 266] on span "Listings" at bounding box center [110, 268] width 137 height 16
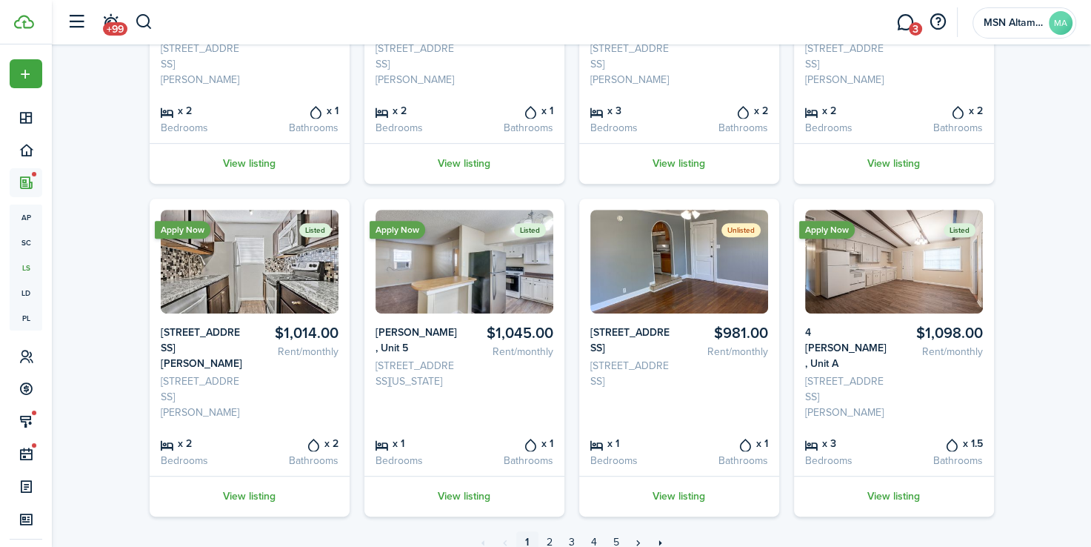
scroll to position [601, 0]
click at [890, 517] on link "View listing" at bounding box center [894, 496] width 200 height 41
